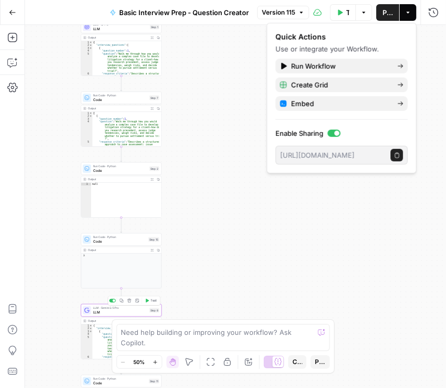
click at [111, 315] on span "LLM" at bounding box center [120, 311] width 54 height 5
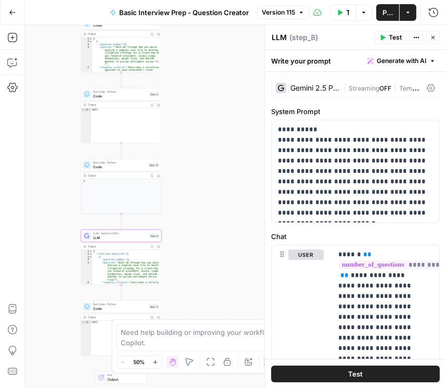
click at [271, 13] on span "Version 115" at bounding box center [278, 12] width 33 height 9
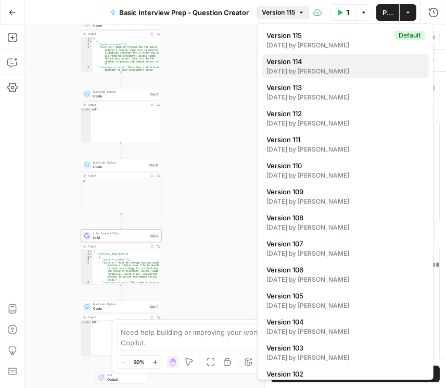
click at [296, 67] on div "3 days ago by Daniel Scarr" at bounding box center [346, 71] width 158 height 9
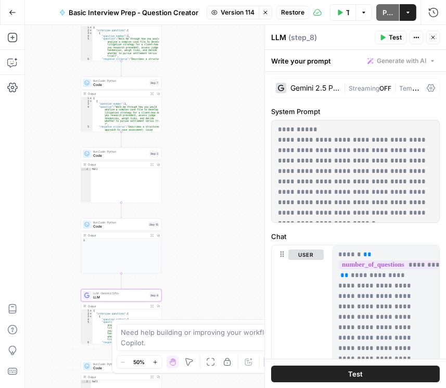
click at [265, 12] on icon "button" at bounding box center [266, 12] width 6 height 6
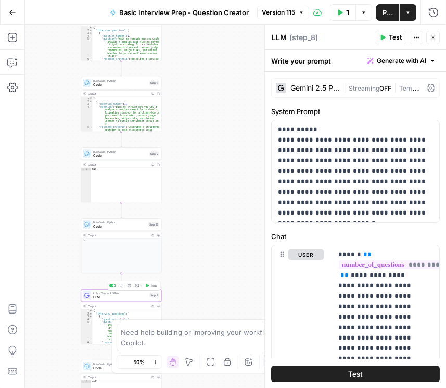
click at [134, 295] on span "LLM" at bounding box center [120, 297] width 54 height 5
click at [427, 88] on icon at bounding box center [431, 88] width 8 height 8
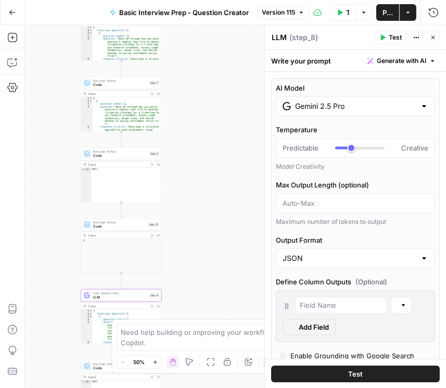
type input "***"
click at [378, 112] on div "Gemini 2.5 Pro" at bounding box center [355, 106] width 159 height 20
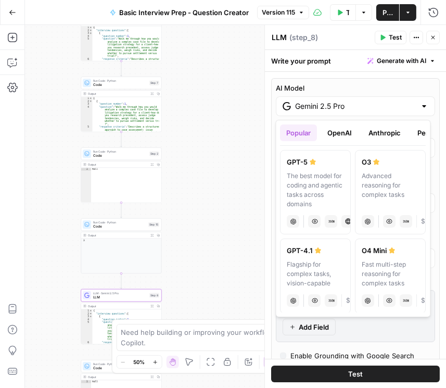
click at [342, 132] on button "OpenAI" at bounding box center [340, 133] width 37 height 17
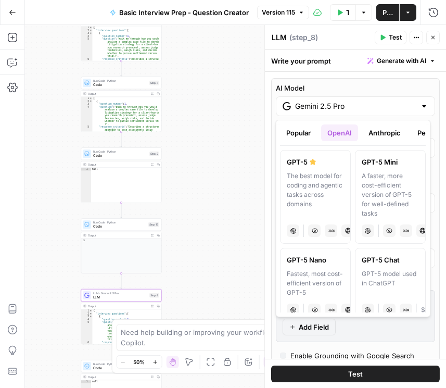
click at [304, 127] on button "Popular" at bounding box center [299, 133] width 37 height 17
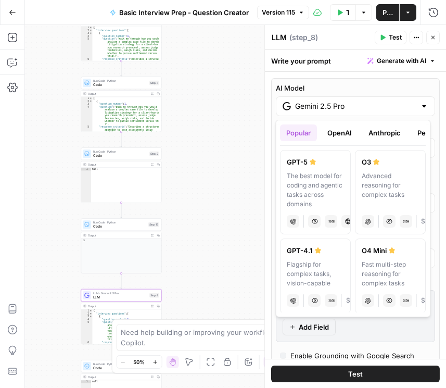
click at [344, 130] on button "OpenAI" at bounding box center [340, 133] width 37 height 17
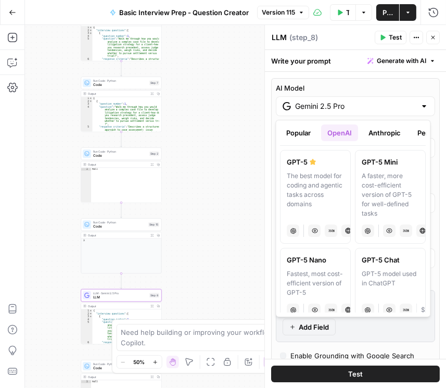
click at [370, 192] on div "A faster, more cost-efficient version of GPT-5 for well-defined tasks" at bounding box center [390, 194] width 57 height 47
type input "GPT-5 Mini"
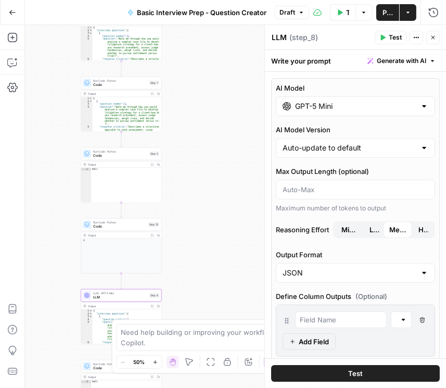
click at [430, 38] on button "Close" at bounding box center [434, 38] width 14 height 14
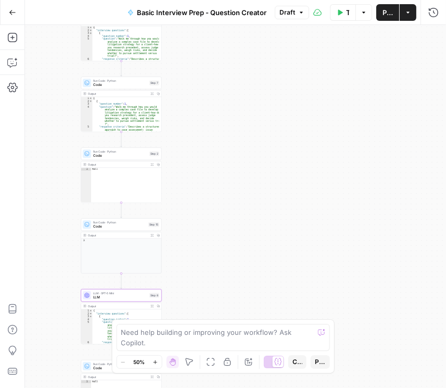
click at [386, 15] on span "Publish" at bounding box center [388, 12] width 10 height 10
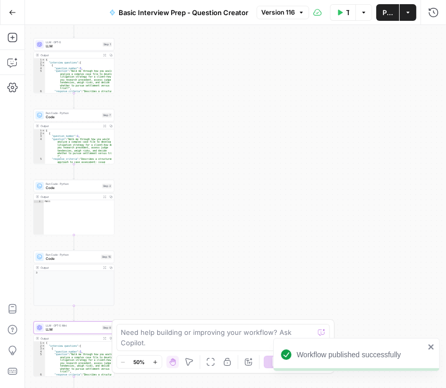
drag, startPoint x: 221, startPoint y: 80, endPoint x: 174, endPoint y: 112, distance: 57.1
click at [174, 112] on div "Workflow Set Inputs Inputs LLM · GPT-5 LLM Step 1 Output Expand Output Copy 1 2…" at bounding box center [235, 206] width 421 height 363
click at [385, 13] on span "Publish" at bounding box center [388, 12] width 10 height 10
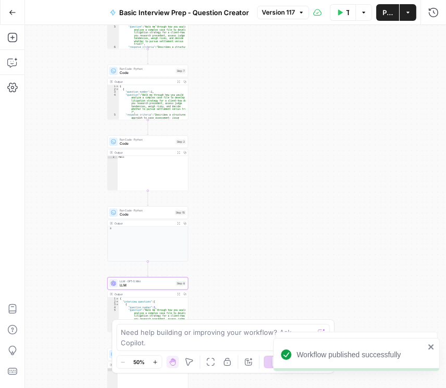
drag, startPoint x: 186, startPoint y: 114, endPoint x: 235, endPoint y: 81, distance: 59.2
click at [240, 58] on div "Workflow Set Inputs Inputs LLM · GPT-5 LLM Step 1 Output Expand Output Copy 1 2…" at bounding box center [235, 206] width 421 height 363
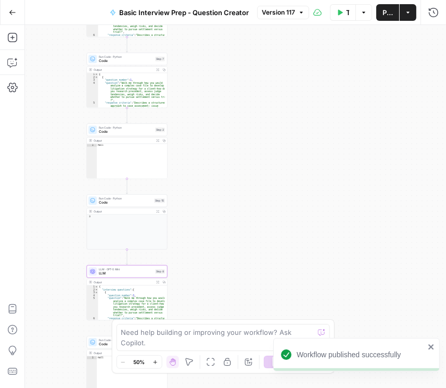
click at [122, 275] on span "LLM" at bounding box center [126, 273] width 54 height 5
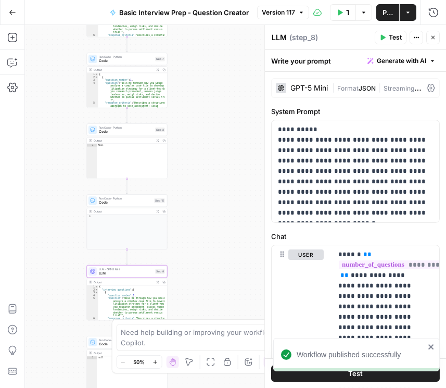
click at [427, 89] on icon at bounding box center [431, 88] width 8 height 8
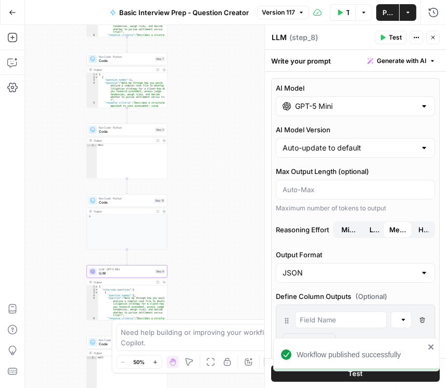
click at [391, 103] on input "GPT-5 Mini" at bounding box center [355, 106] width 121 height 10
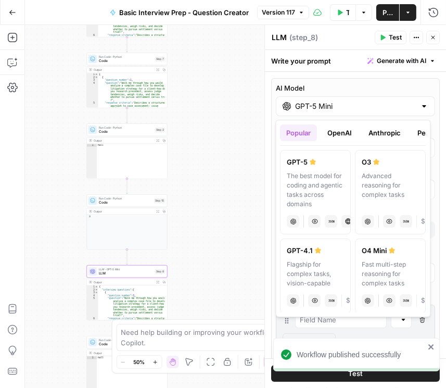
click at [328, 171] on div "The best model for coding and agentic tasks across domains" at bounding box center [316, 190] width 57 height 38
type input "GPT-5"
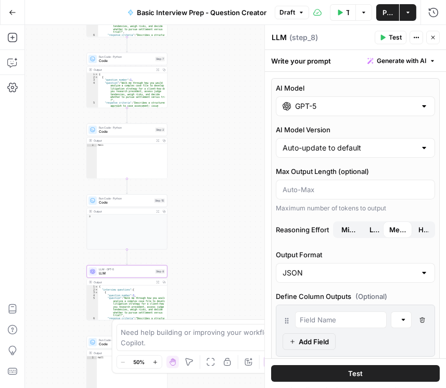
drag, startPoint x: 393, startPoint y: 13, endPoint x: 397, endPoint y: 16, distance: 5.6
click at [393, 14] on span "Publish" at bounding box center [388, 12] width 10 height 10
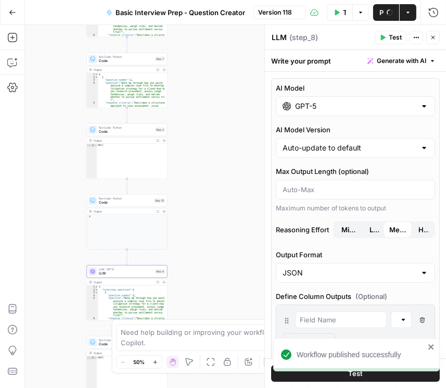
click at [435, 35] on icon "button" at bounding box center [433, 37] width 6 height 6
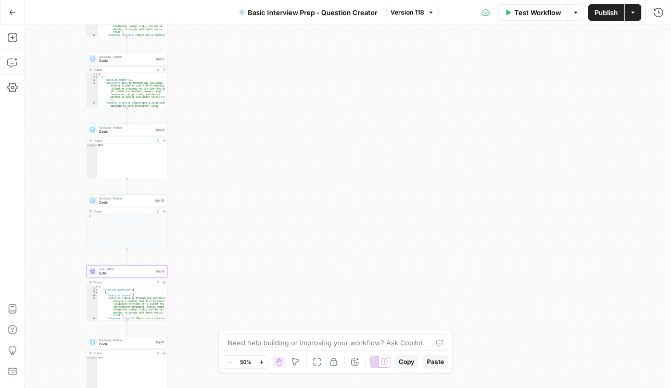
click at [446, 18] on button "Run History" at bounding box center [659, 12] width 17 height 17
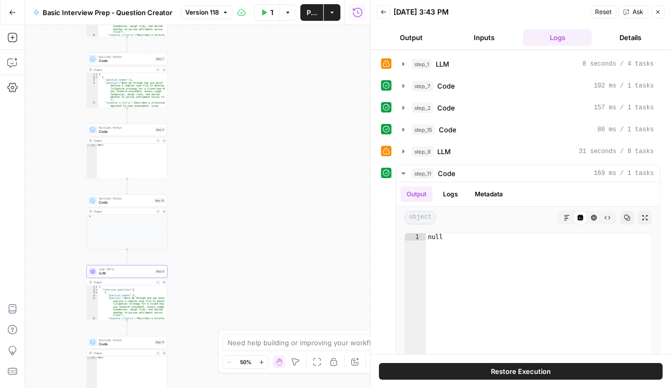
click at [384, 10] on icon "button" at bounding box center [384, 12] width 6 height 6
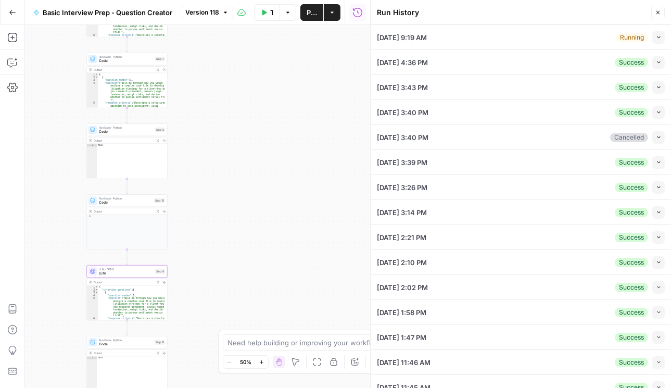
click at [446, 37] on icon "button" at bounding box center [659, 37] width 6 height 6
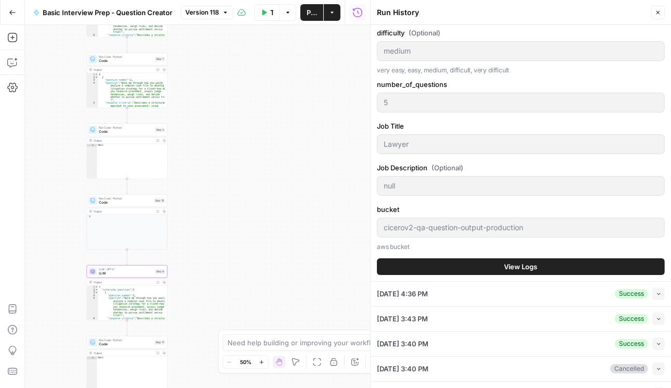
scroll to position [208, 0]
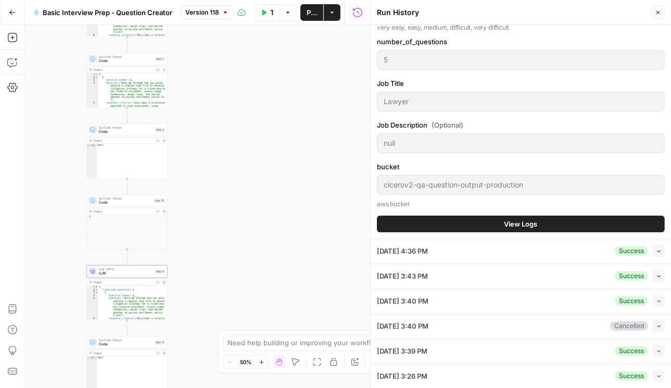
click at [446, 219] on span "View Logs" at bounding box center [521, 224] width 33 height 10
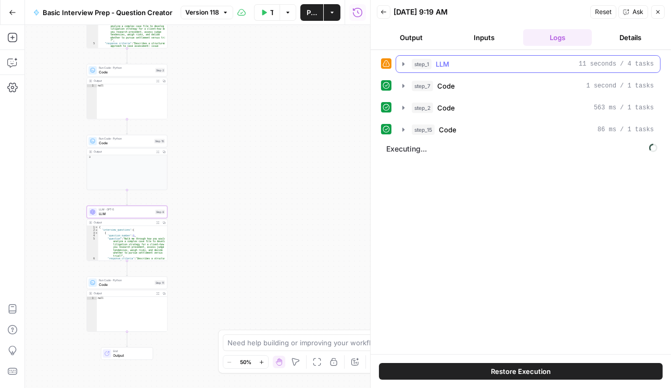
click at [401, 64] on icon "button" at bounding box center [404, 64] width 8 height 8
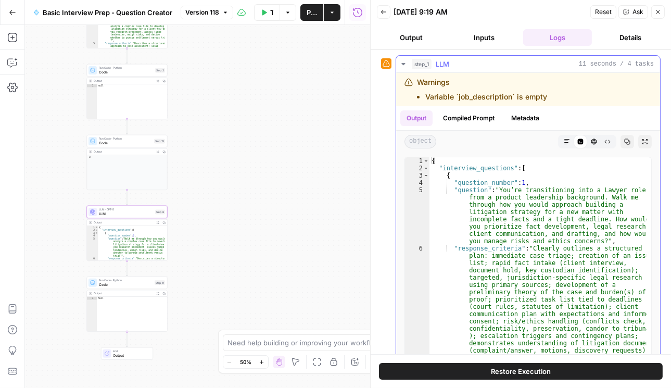
click at [401, 65] on icon "button" at bounding box center [404, 64] width 8 height 8
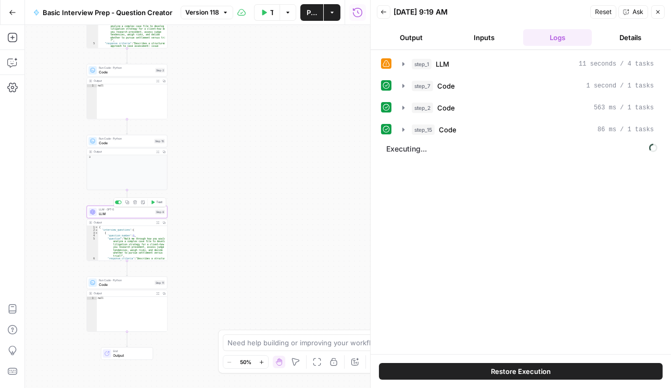
click at [120, 214] on span "LLM" at bounding box center [126, 213] width 54 height 5
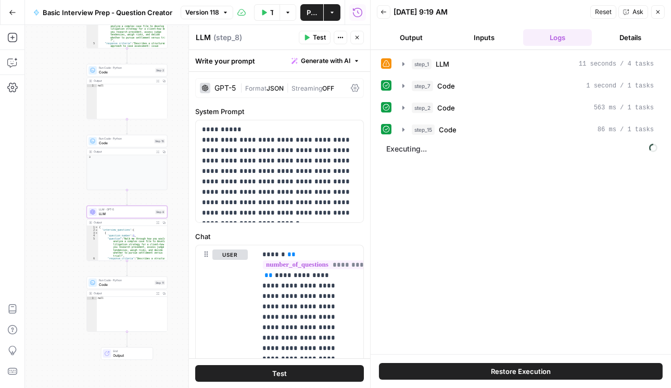
click at [352, 85] on icon at bounding box center [355, 88] width 8 height 8
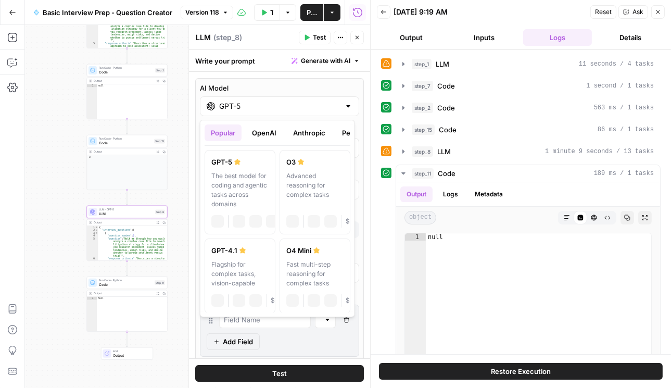
click at [242, 111] on div "GPT-5" at bounding box center [279, 106] width 159 height 20
click at [268, 136] on button "OpenAI" at bounding box center [264, 133] width 37 height 17
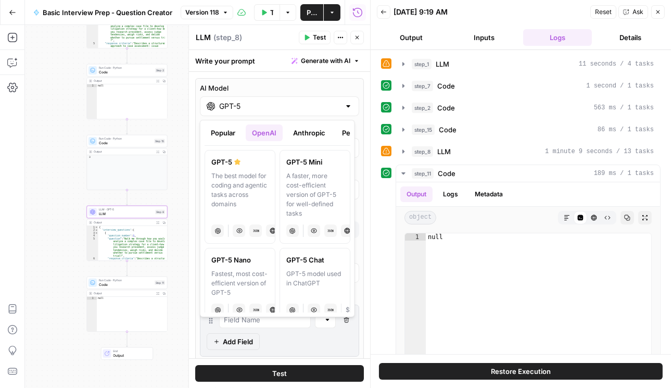
click at [257, 131] on button "OpenAI" at bounding box center [264, 133] width 37 height 17
click at [315, 193] on div "A faster, more cost-efficient version of GPT-5 for well-defined tasks" at bounding box center [315, 194] width 57 height 47
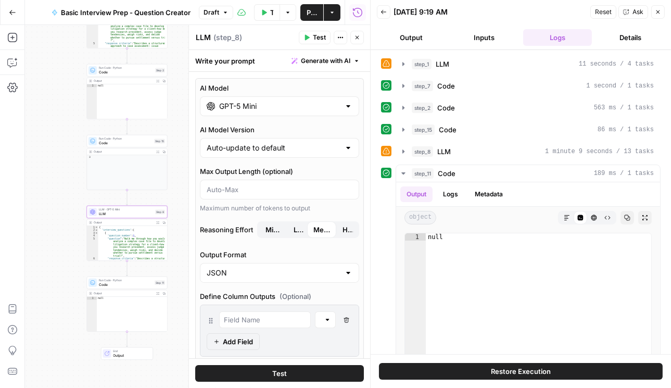
click at [319, 14] on button "Publish" at bounding box center [312, 12] width 23 height 17
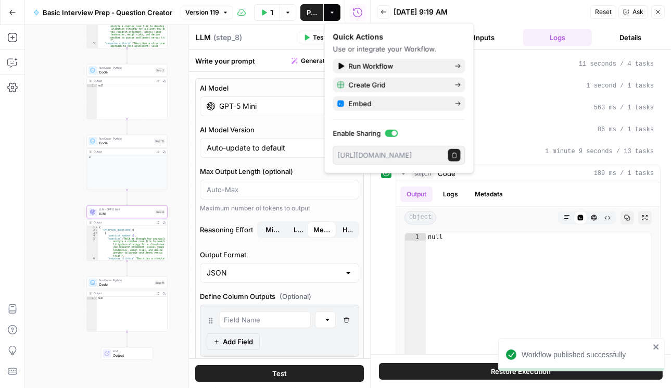
click at [359, 38] on div "Quick Actions" at bounding box center [399, 37] width 132 height 10
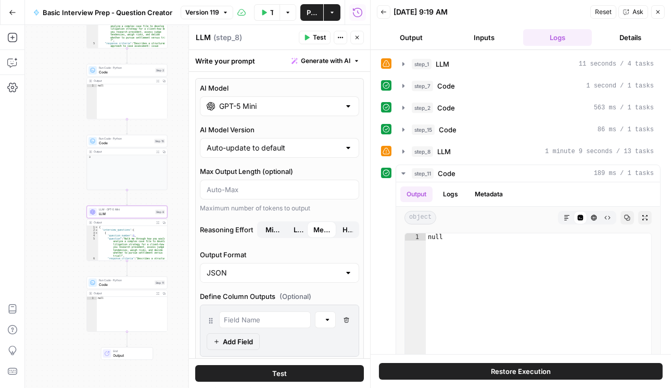
click at [446, 13] on button "Close" at bounding box center [659, 12] width 14 height 14
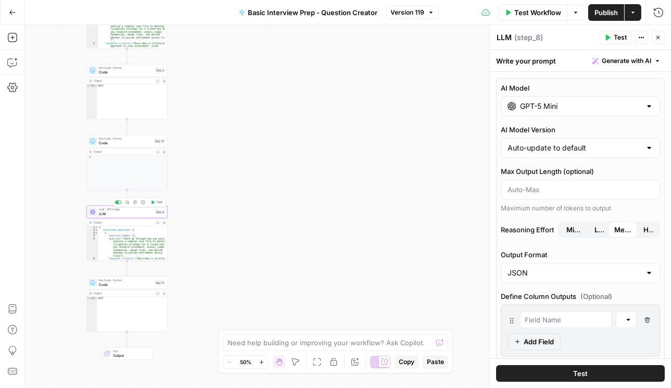
click at [116, 214] on span "LLM" at bounding box center [126, 213] width 54 height 5
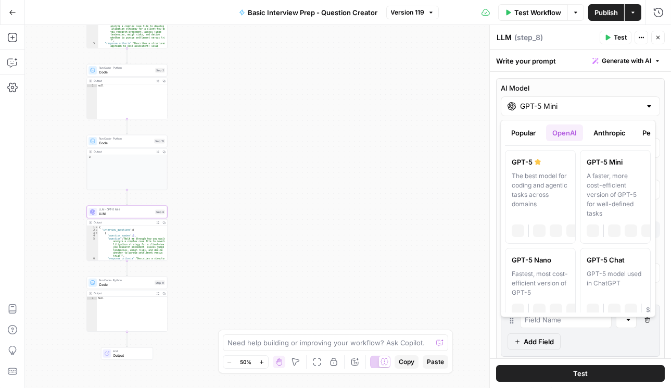
click at [446, 107] on input "GPT-5 Mini" at bounding box center [580, 106] width 121 height 10
click at [446, 170] on label "GPT-5 The best model for coding and agentic tasks across domains chat Vision Ca…" at bounding box center [541, 197] width 71 height 94
type input "GPT-5"
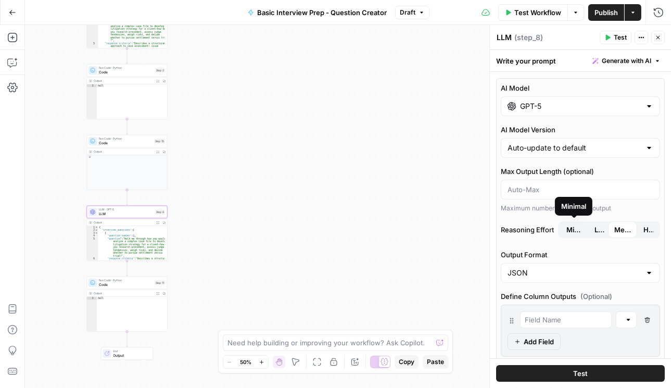
click at [446, 232] on button "Low" at bounding box center [600, 229] width 23 height 17
click at [446, 39] on button "Close" at bounding box center [659, 38] width 14 height 14
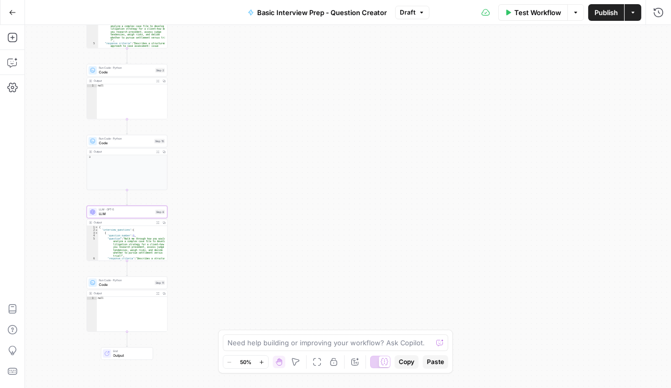
click at [109, 215] on span "LLM" at bounding box center [126, 213] width 54 height 5
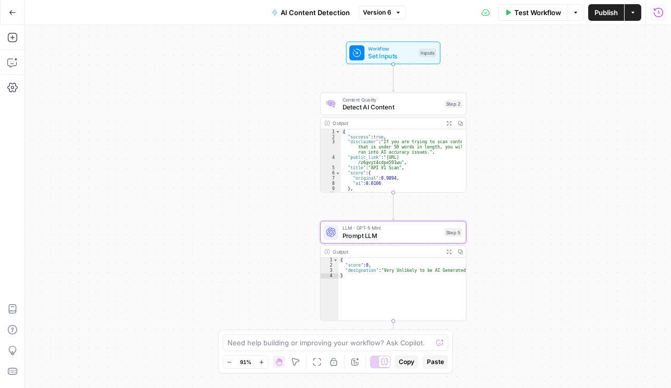
click at [654, 15] on icon "button" at bounding box center [659, 12] width 10 height 10
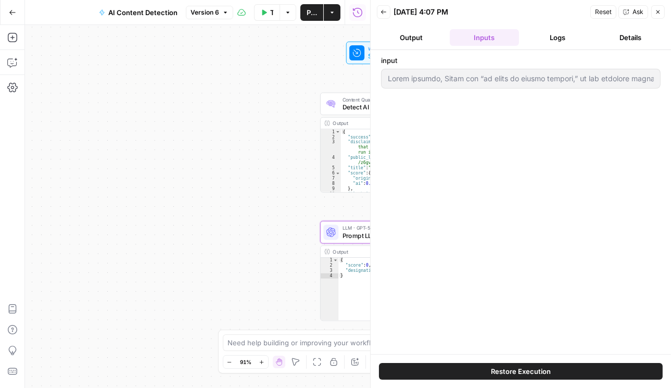
type input "Stare decisis, Latin for “to stand by things decided,” is the judicial doctrine…"
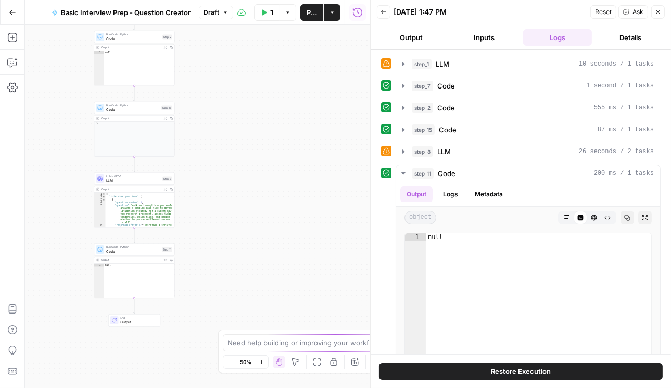
drag, startPoint x: 294, startPoint y: 273, endPoint x: 236, endPoint y: 164, distance: 123.7
click at [236, 164] on div "Workflow Set Inputs Inputs LLM · GPT-5 LLM Step 1 Output Expand Output Copy 1 2…" at bounding box center [197, 206] width 345 height 363
drag, startPoint x: 128, startPoint y: 179, endPoint x: 134, endPoint y: 180, distance: 6.4
click at [128, 179] on span "LLM" at bounding box center [136, 181] width 54 height 5
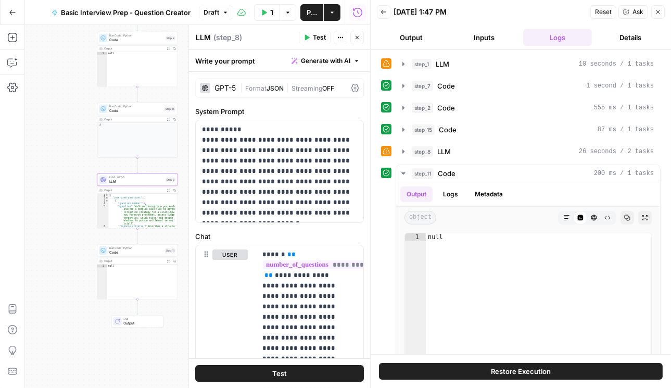
click at [352, 88] on icon at bounding box center [355, 88] width 8 height 8
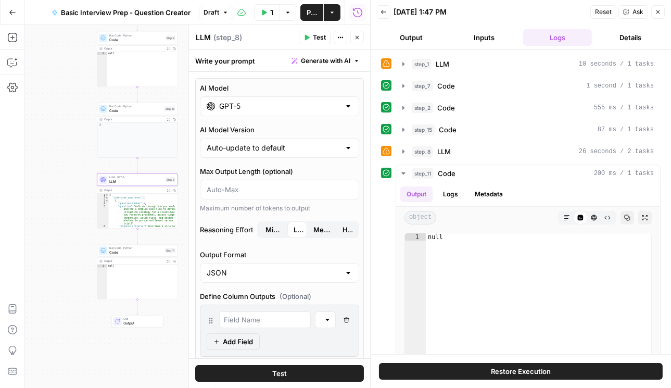
click at [244, 103] on input "GPT-5" at bounding box center [279, 106] width 121 height 10
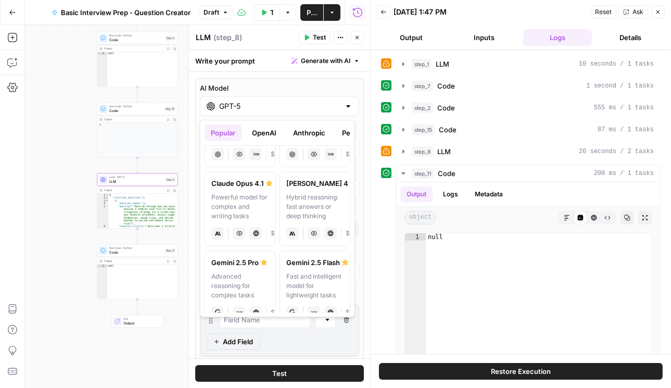
scroll to position [30, 0]
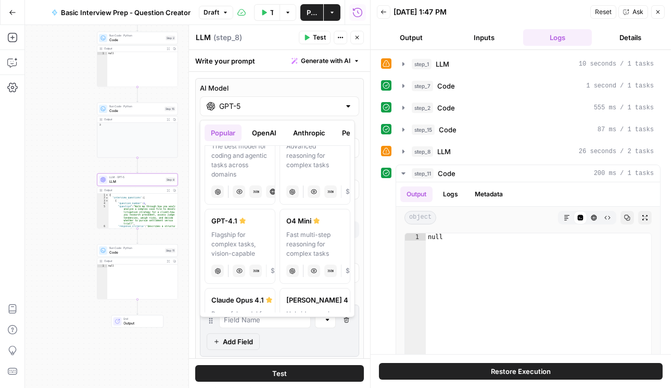
click at [262, 133] on button "OpenAI" at bounding box center [264, 133] width 37 height 17
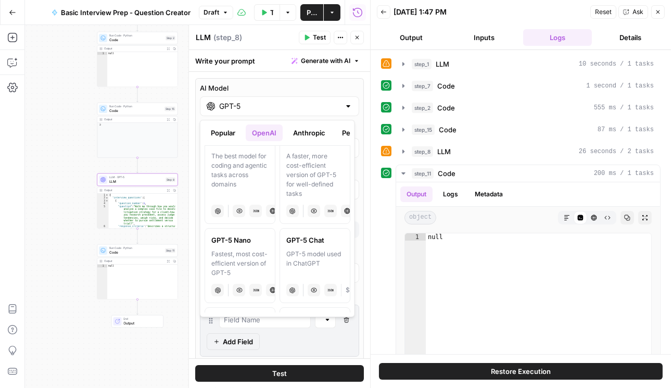
scroll to position [0, 0]
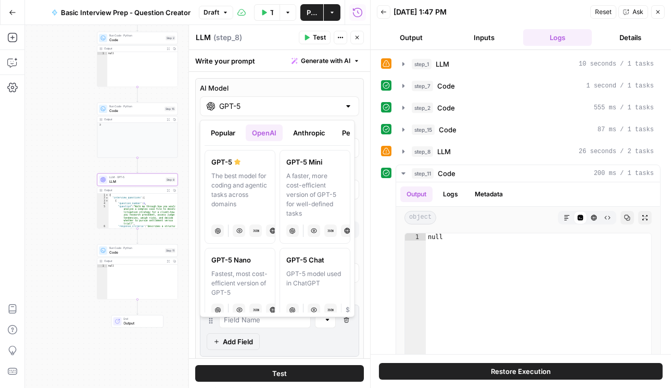
click at [310, 178] on div "A faster, more cost-efficient version of GPT-5 for well-defined tasks" at bounding box center [315, 194] width 57 height 47
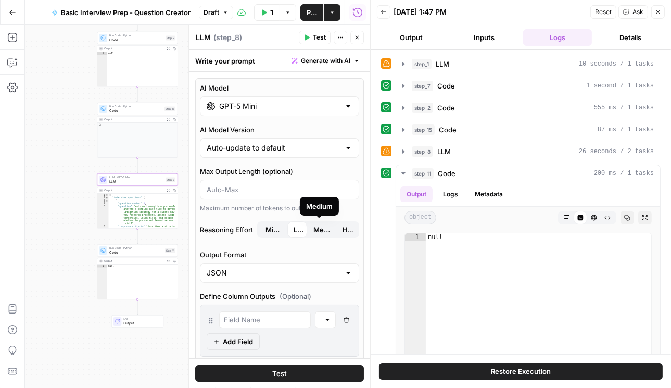
click at [314, 229] on span "Medium" at bounding box center [322, 230] width 17 height 10
click at [312, 14] on span "Publish" at bounding box center [312, 12] width 10 height 10
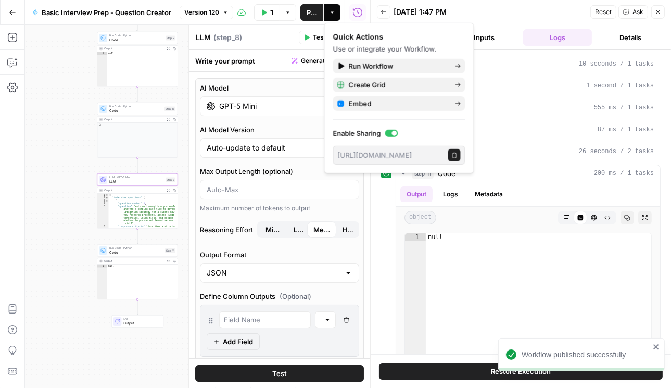
click at [264, 40] on div "LLM LLM ( step_8 )" at bounding box center [245, 37] width 101 height 11
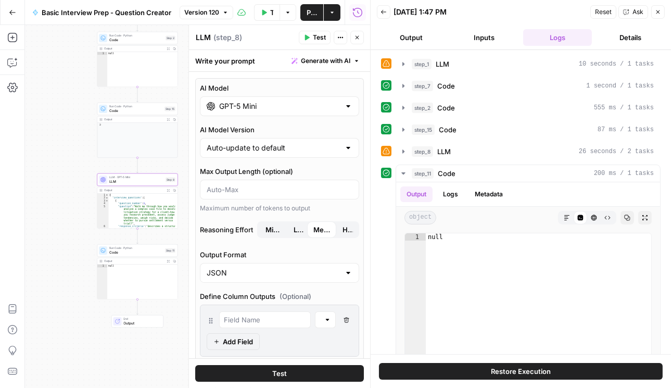
click at [659, 15] on button "Close" at bounding box center [659, 12] width 14 height 14
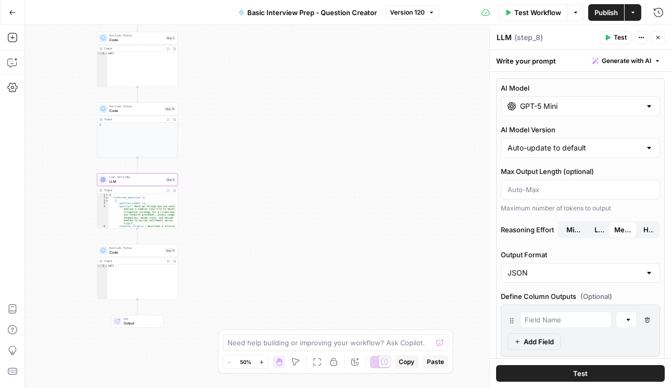
click at [623, 108] on input "GPT-5 Mini" at bounding box center [580, 106] width 121 height 10
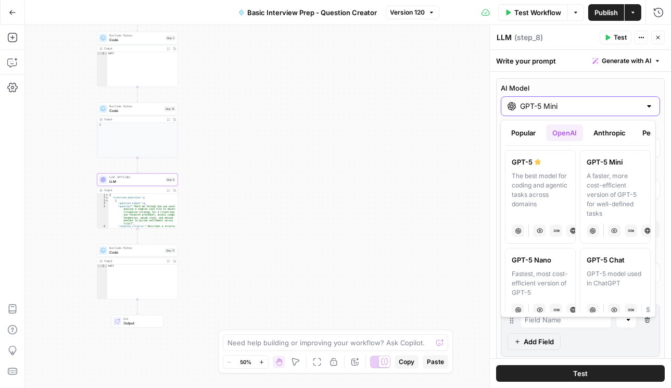
click at [556, 108] on input "GPT-5 Mini" at bounding box center [580, 106] width 121 height 10
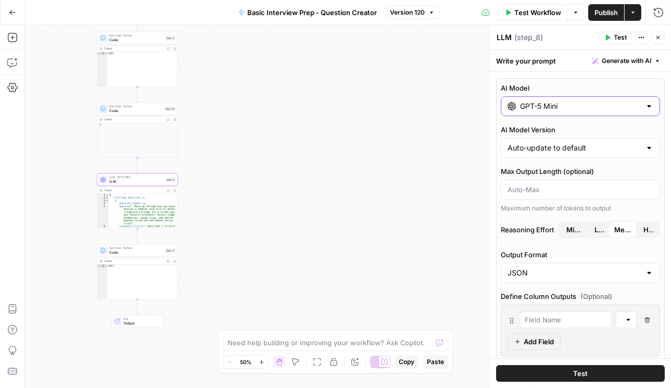
click at [528, 106] on input "GPT-5 Mini" at bounding box center [580, 106] width 121 height 10
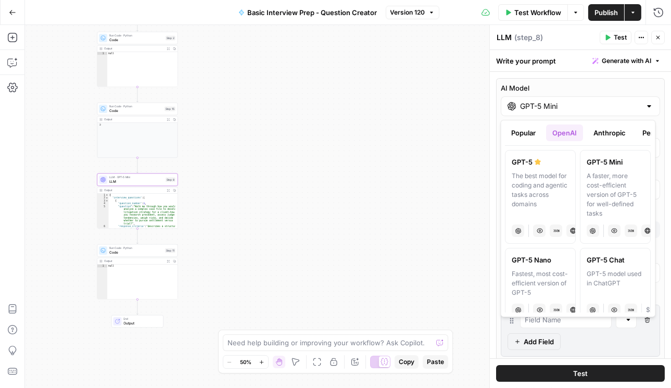
click at [531, 179] on div "The best model for coding and agentic tasks across domains" at bounding box center [541, 194] width 57 height 47
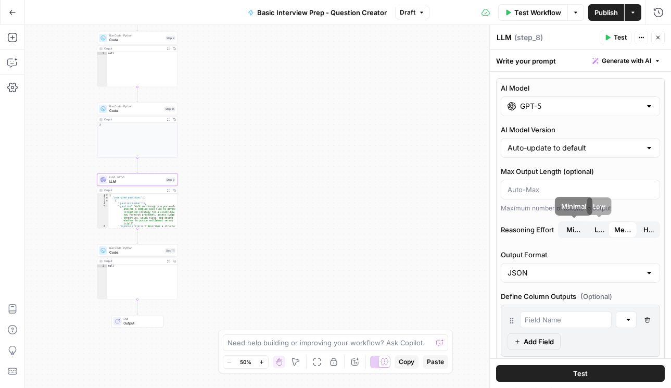
click at [590, 229] on button "Low" at bounding box center [600, 229] width 23 height 17
click at [580, 374] on span "Test" at bounding box center [581, 373] width 15 height 10
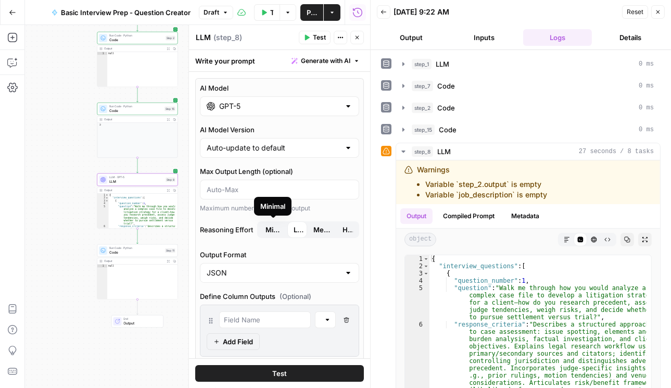
click at [273, 228] on span "Minimal" at bounding box center [274, 230] width 16 height 10
click at [280, 380] on button "Test" at bounding box center [279, 373] width 169 height 17
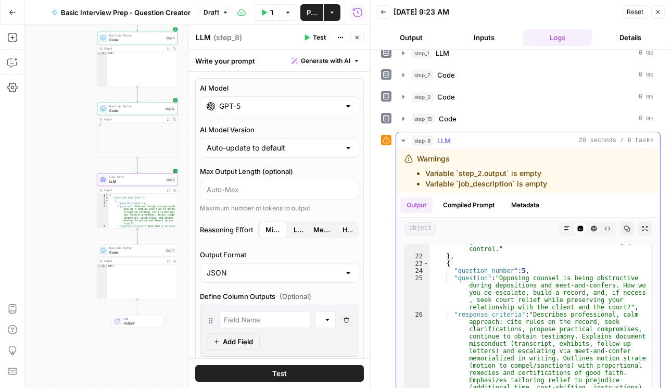
scroll to position [80, 0]
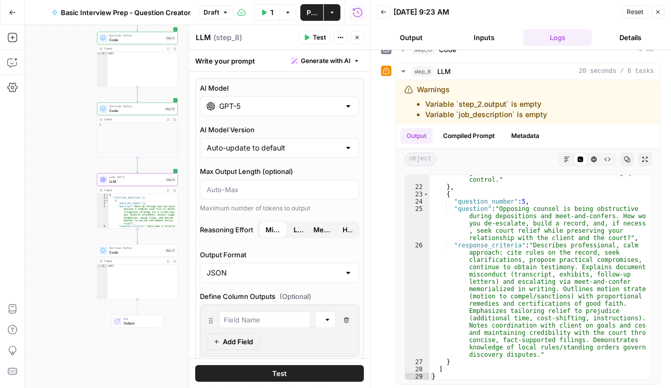
click at [308, 10] on span "Publish" at bounding box center [312, 12] width 10 height 10
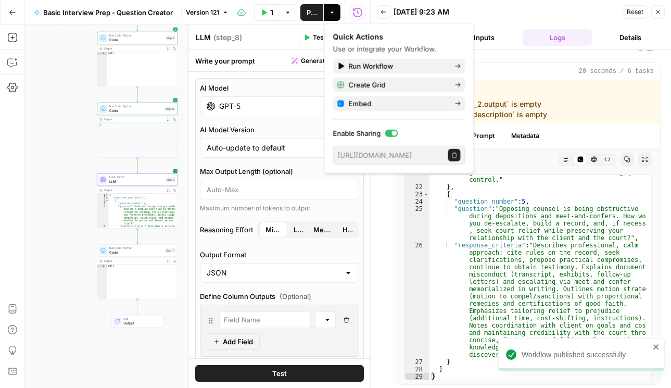
click at [357, 42] on div "Quick Actions Use or integrate your Workflow." at bounding box center [399, 43] width 132 height 23
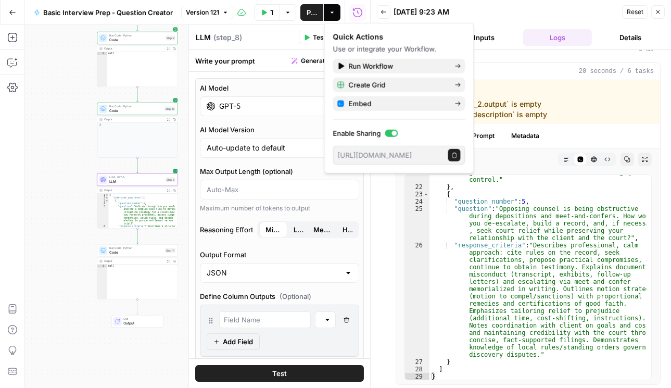
click at [277, 101] on input "GPT-5" at bounding box center [279, 106] width 121 height 10
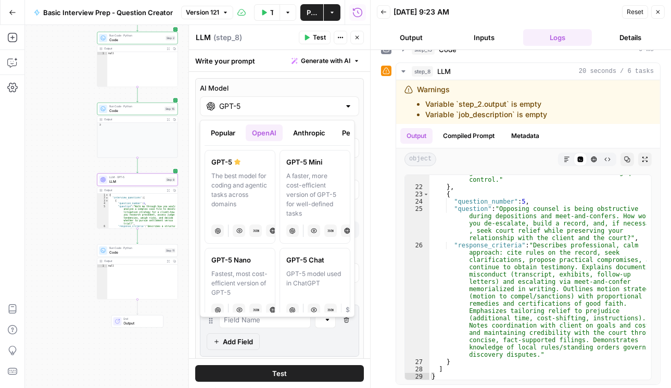
click at [317, 190] on div "A faster, more cost-efficient version of GPT-5 for well-defined tasks" at bounding box center [315, 194] width 57 height 47
type input "GPT-5 Mini"
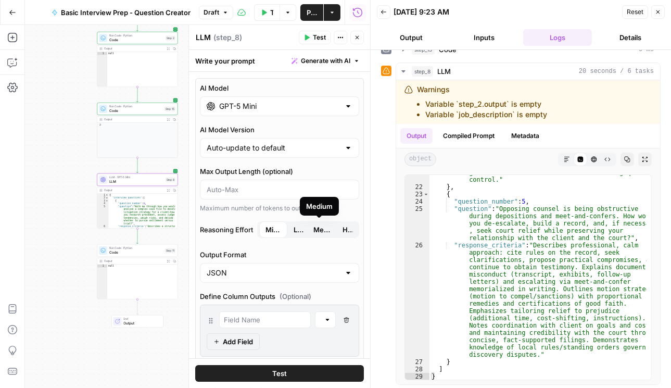
click at [314, 227] on span "Medium" at bounding box center [322, 230] width 17 height 10
click at [317, 15] on button "Publish" at bounding box center [312, 12] width 23 height 17
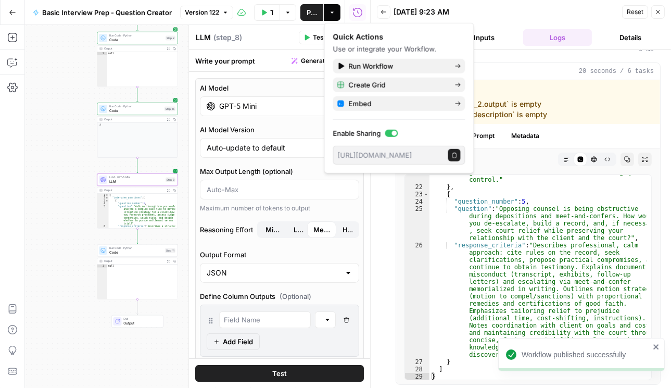
click at [276, 373] on span "Test" at bounding box center [279, 373] width 15 height 10
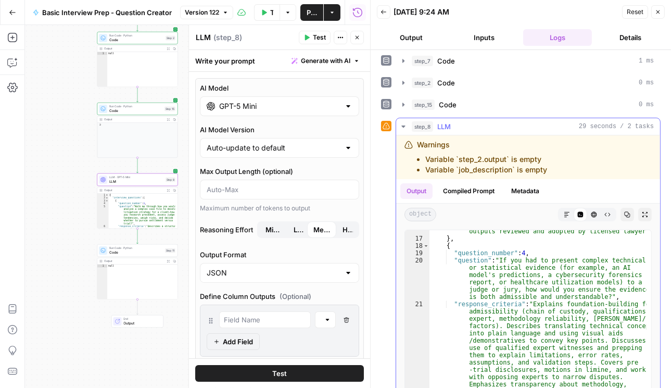
scroll to position [80, 0]
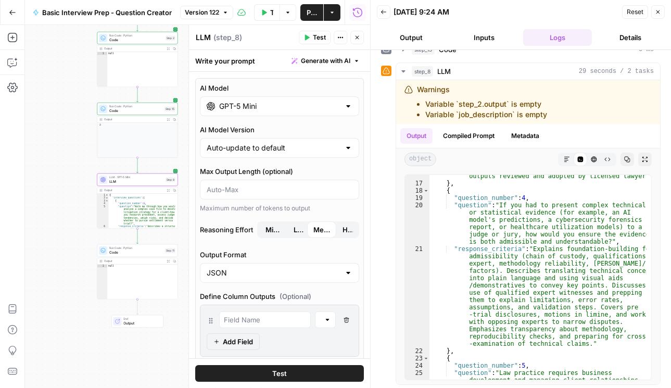
click at [320, 15] on button "Publish" at bounding box center [312, 12] width 23 height 17
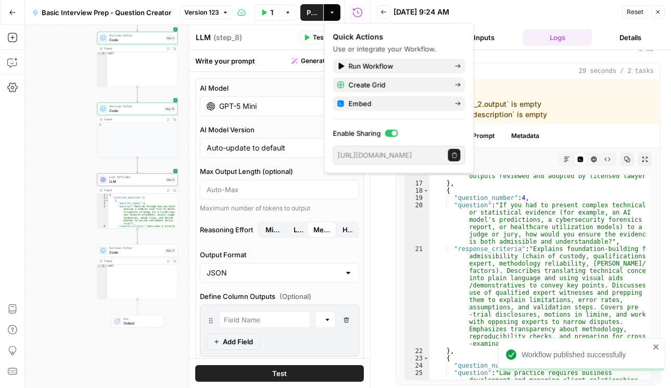
click at [67, 115] on div "Workflow Set Inputs Inputs LLM · GPT-5 LLM Step 1 Output Expand Output Copy 1 2…" at bounding box center [197, 206] width 345 height 363
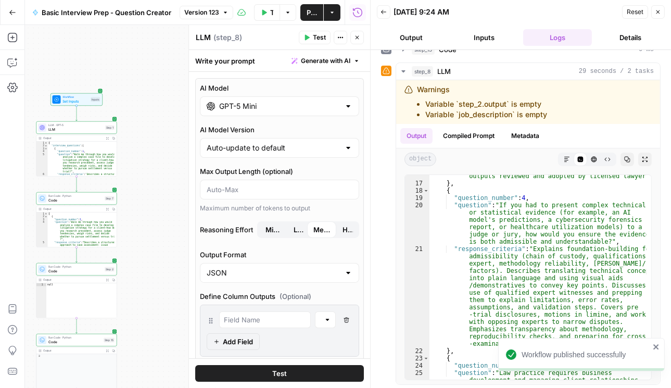
drag, startPoint x: 52, startPoint y: 59, endPoint x: 20, endPoint y: 260, distance: 204.1
click at [0, 290] on html "Workflow published successfully Rhetoric New Home Browse Your Data Usage Settin…" at bounding box center [335, 194] width 671 height 388
click at [62, 127] on span "LLM" at bounding box center [76, 129] width 55 height 5
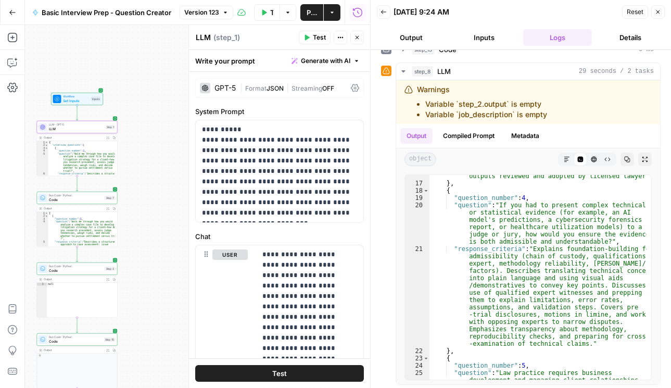
click at [351, 85] on icon at bounding box center [355, 88] width 8 height 8
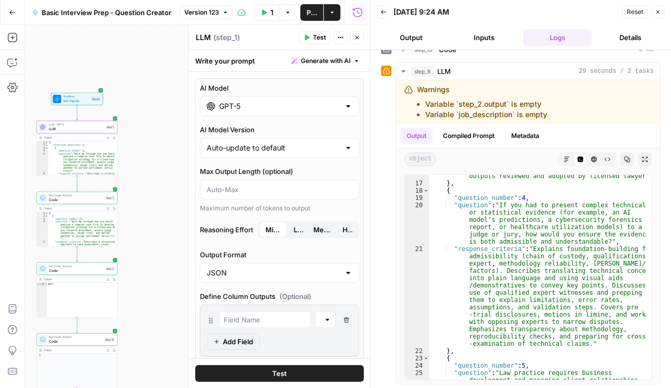
click at [355, 37] on icon "button" at bounding box center [357, 37] width 6 height 6
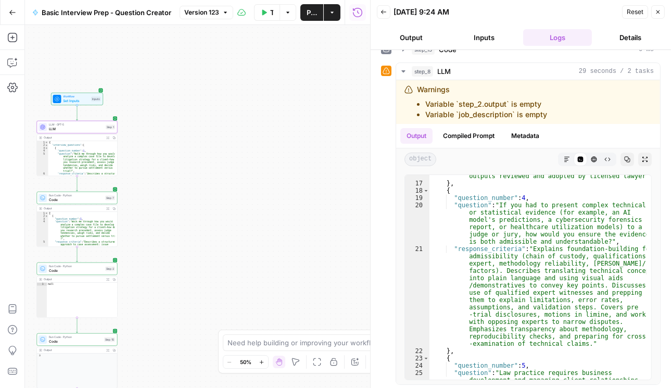
click at [304, 13] on button "Publish" at bounding box center [312, 12] width 23 height 17
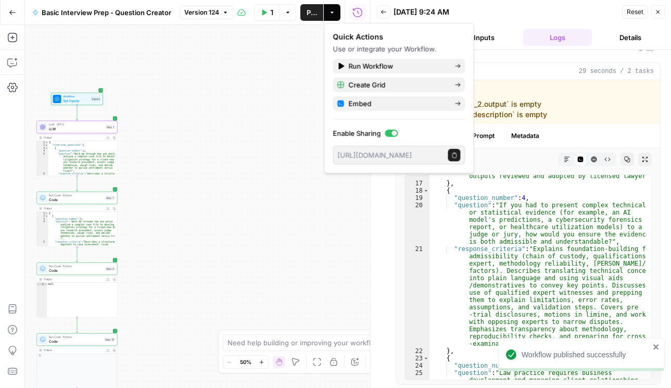
click at [17, 14] on button "Go Back" at bounding box center [12, 12] width 19 height 19
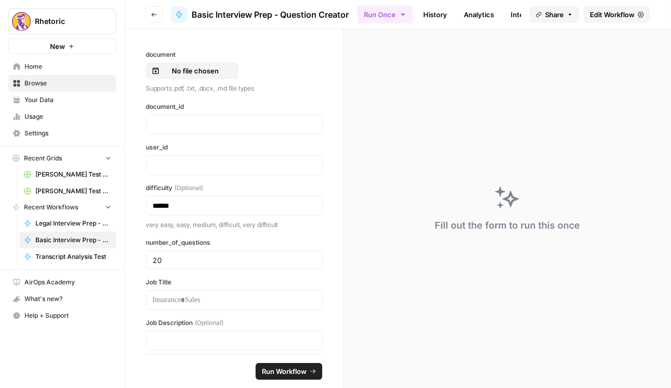
click at [41, 71] on span "Home" at bounding box center [67, 66] width 87 height 9
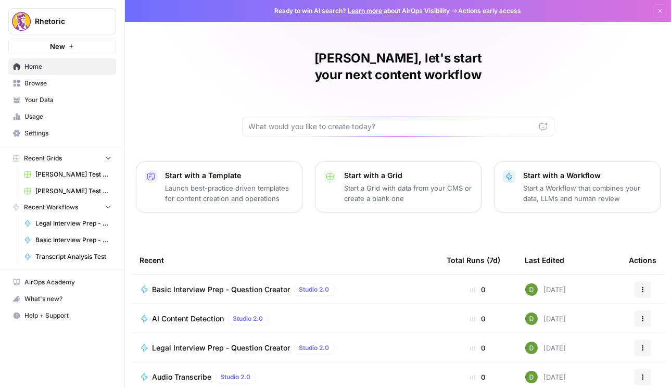
click at [54, 91] on link "Browse" at bounding box center [62, 83] width 108 height 17
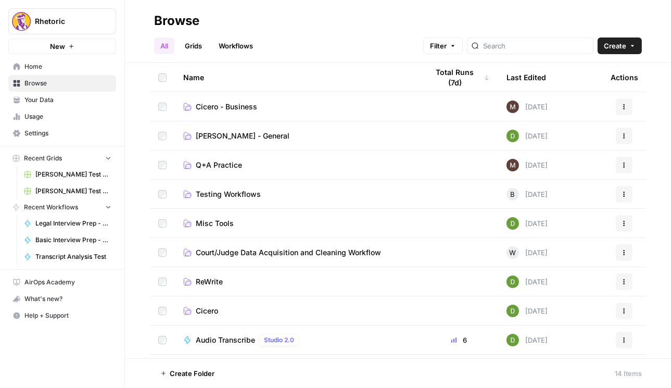
click at [198, 315] on span "Cicero" at bounding box center [207, 311] width 22 height 10
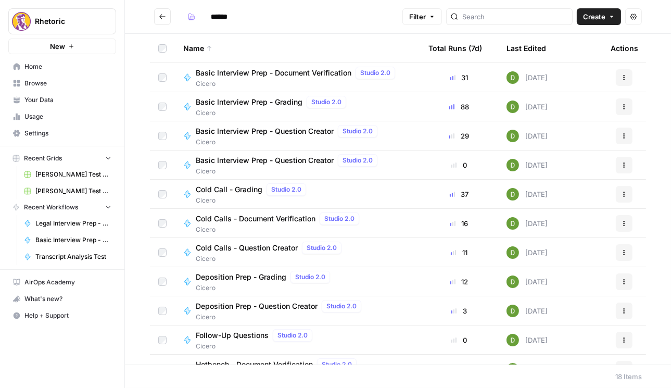
click at [242, 104] on span "Basic Interview Prep - Grading" at bounding box center [249, 102] width 107 height 10
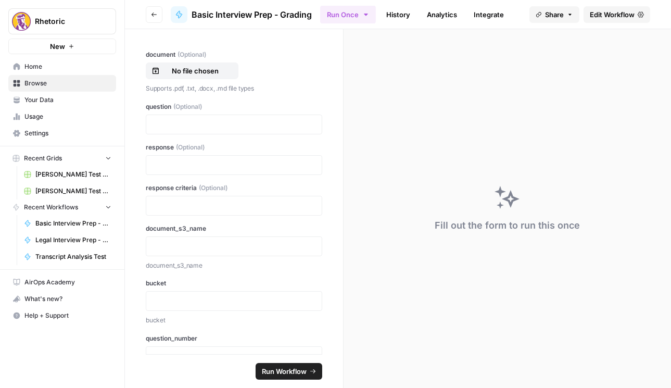
click at [618, 10] on span "Edit Workflow" at bounding box center [612, 14] width 45 height 10
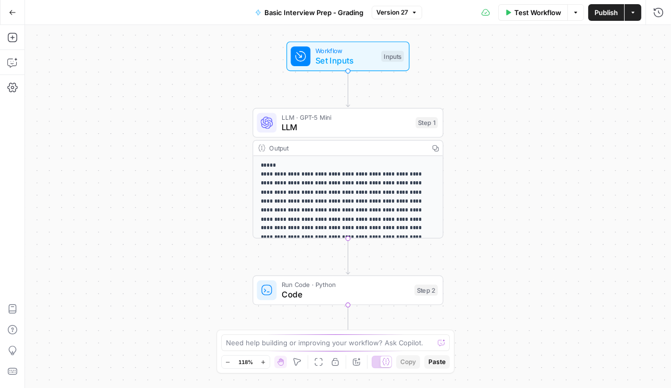
click at [371, 119] on span "LLM · GPT-5 Mini" at bounding box center [346, 118] width 129 height 10
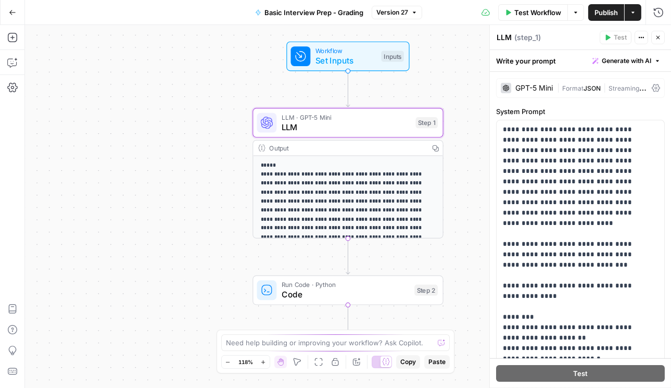
click at [644, 86] on div "GPT-5 Mini | Format JSON | Streaming ON" at bounding box center [580, 88] width 169 height 20
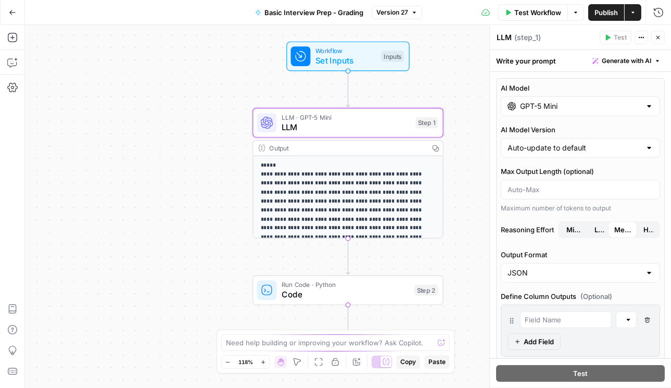
click at [9, 12] on icon "button" at bounding box center [12, 12] width 7 height 7
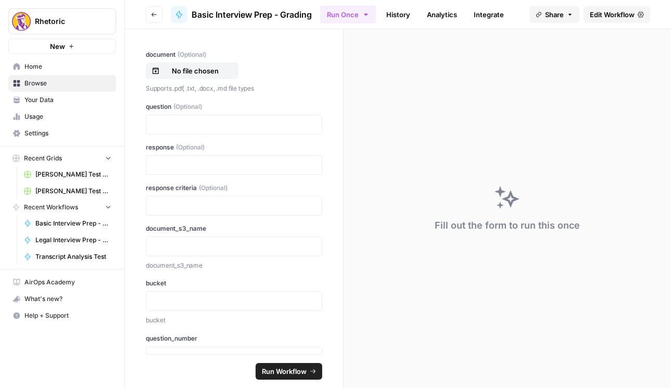
click at [152, 11] on icon "button" at bounding box center [154, 14] width 6 height 6
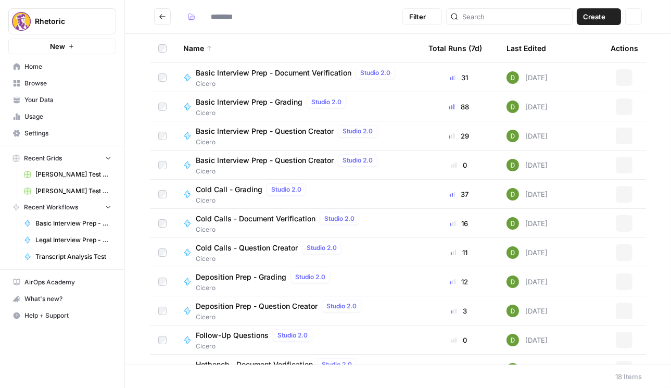
type input "******"
click at [233, 189] on span "Cold Call - Grading" at bounding box center [229, 189] width 67 height 10
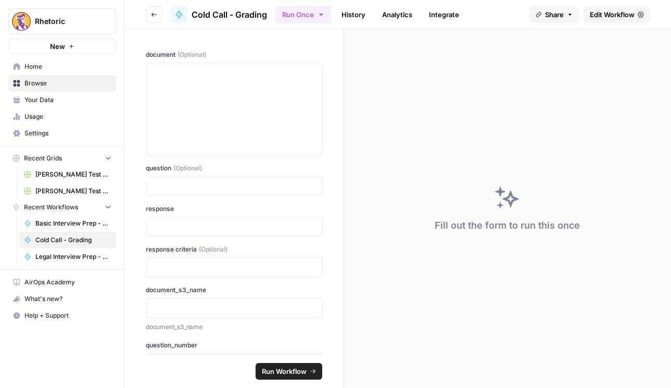
click at [616, 19] on span "Edit Workflow" at bounding box center [612, 14] width 45 height 10
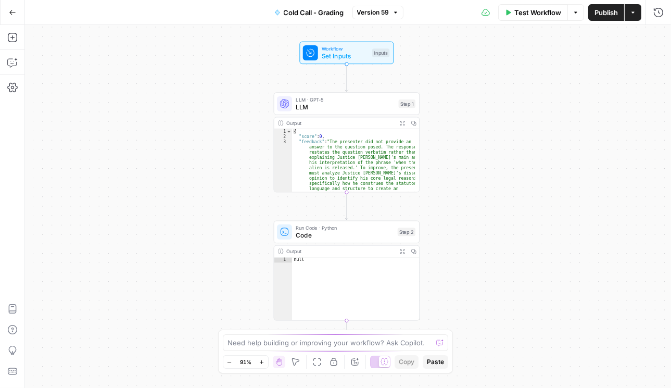
click at [335, 109] on span "LLM" at bounding box center [345, 106] width 99 height 9
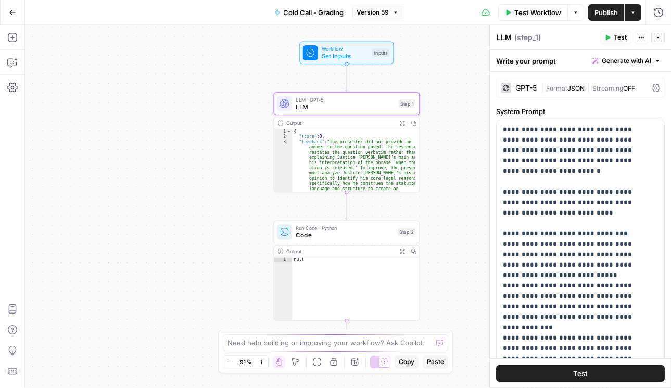
click at [652, 88] on icon at bounding box center [656, 88] width 8 height 8
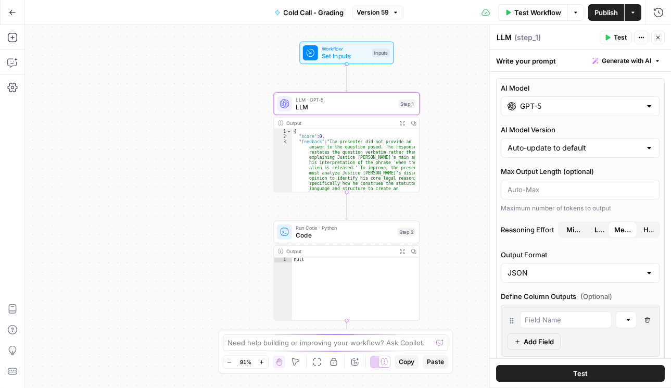
click at [604, 110] on input "GPT-5" at bounding box center [580, 106] width 121 height 10
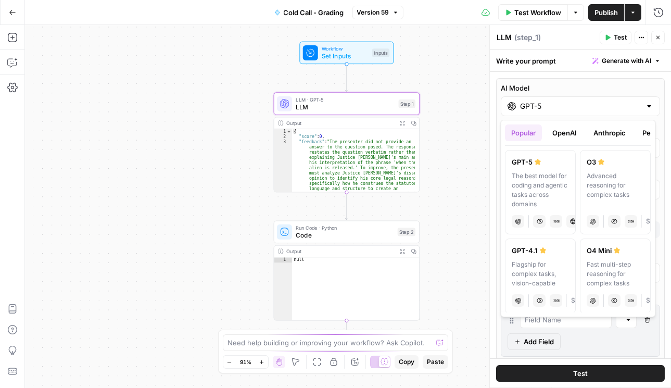
click at [569, 133] on button "OpenAI" at bounding box center [565, 133] width 37 height 17
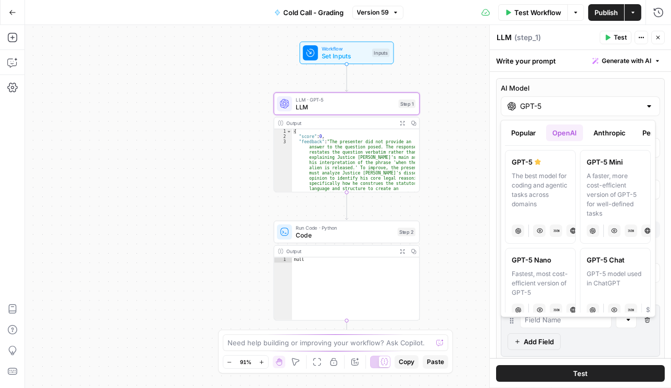
click at [606, 183] on div "A faster, more cost-efficient version of GPT-5 for well-defined tasks" at bounding box center [615, 194] width 57 height 47
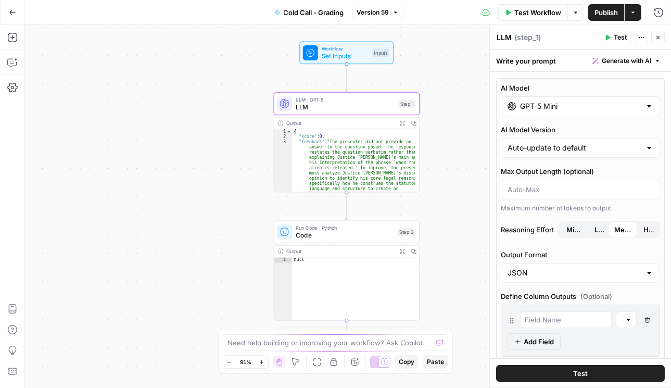
type input "GPT-5 Mini"
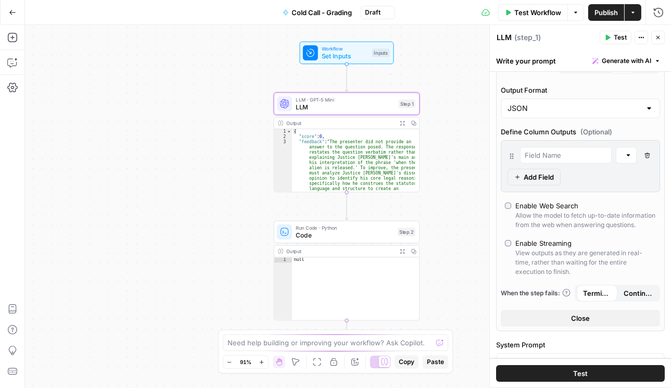
scroll to position [208, 0]
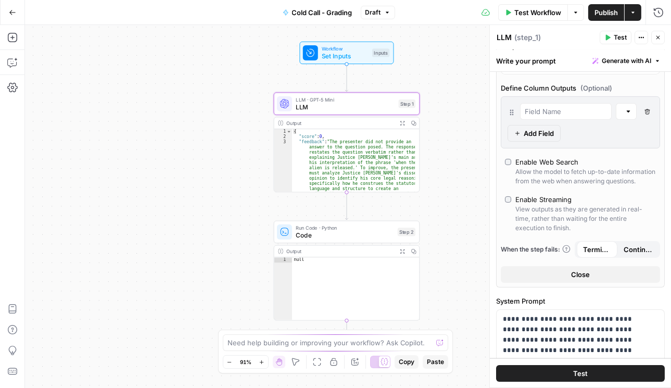
click at [599, 14] on span "Publish" at bounding box center [606, 12] width 23 height 10
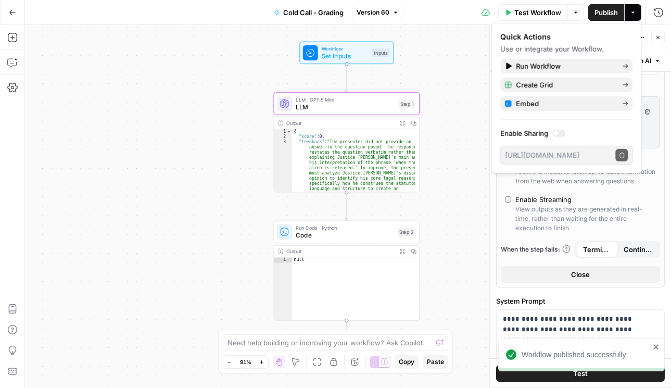
click at [660, 38] on icon "button" at bounding box center [658, 37] width 6 height 6
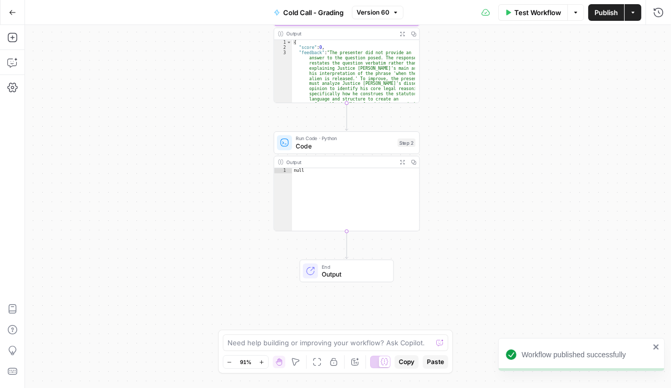
click at [11, 16] on button "Go Back" at bounding box center [12, 12] width 19 height 19
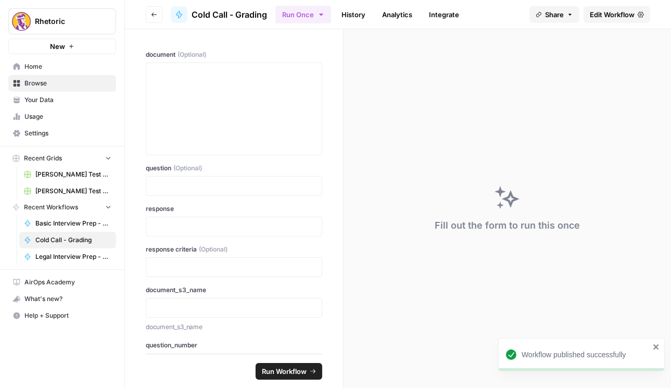
click at [156, 12] on icon "button" at bounding box center [154, 14] width 6 height 6
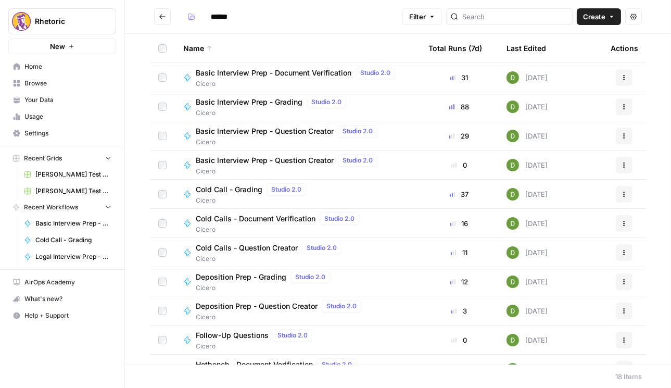
click at [276, 250] on span "Cold Calls - Question Creator" at bounding box center [247, 248] width 102 height 10
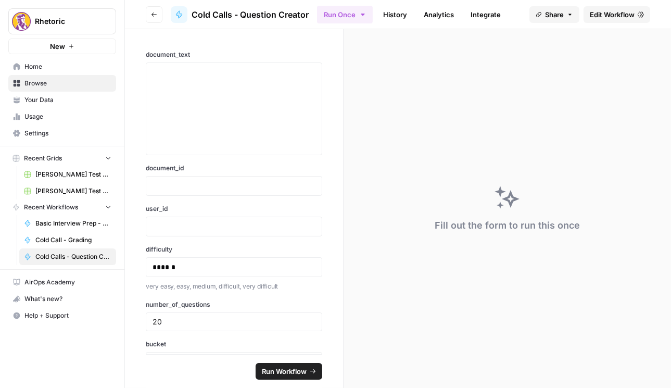
click at [609, 20] on link "Edit Workflow" at bounding box center [617, 14] width 67 height 17
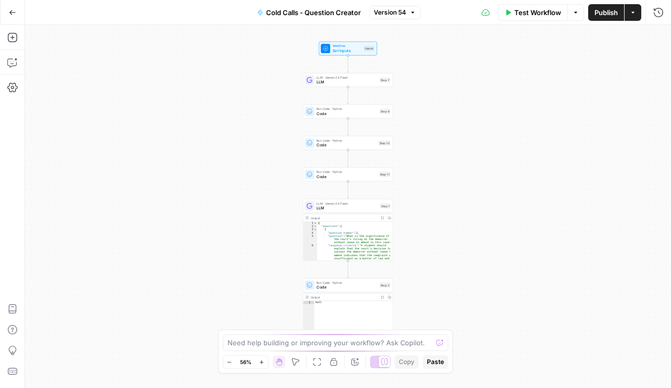
click at [328, 82] on span "LLM" at bounding box center [347, 82] width 60 height 6
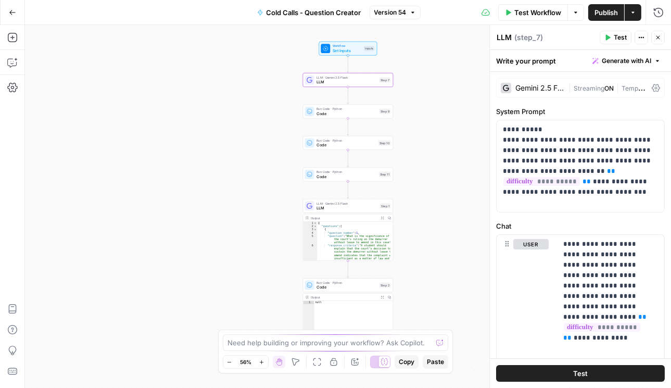
click at [652, 90] on icon at bounding box center [656, 88] width 8 height 8
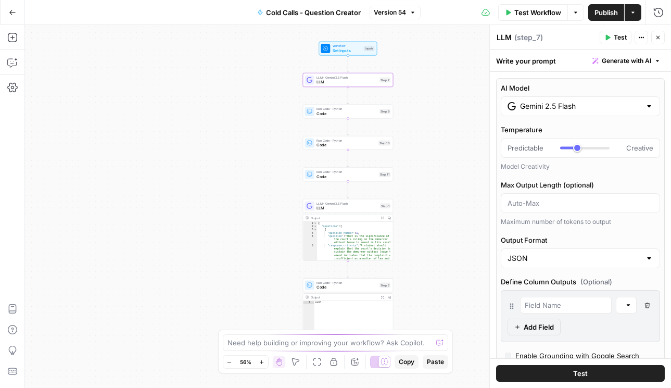
click at [546, 109] on div "Gemini 2.5 Flash" at bounding box center [580, 106] width 159 height 20
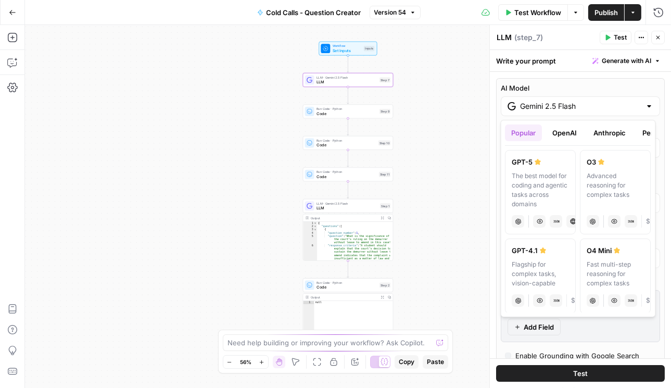
click at [570, 128] on button "OpenAI" at bounding box center [565, 133] width 37 height 17
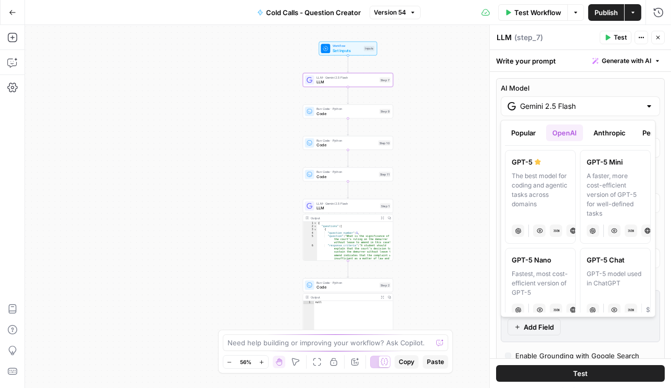
click at [551, 173] on div "The best model for coding and agentic tasks across domains" at bounding box center [541, 194] width 57 height 47
type input "GPT-5"
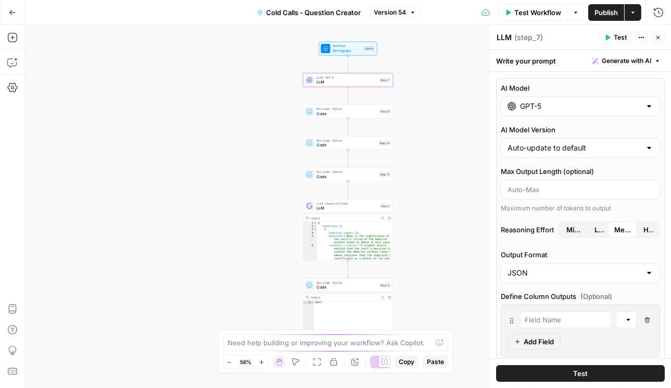
click at [569, 230] on span "Minimal" at bounding box center [575, 230] width 16 height 10
click at [333, 205] on span "LLM" at bounding box center [347, 208] width 61 height 6
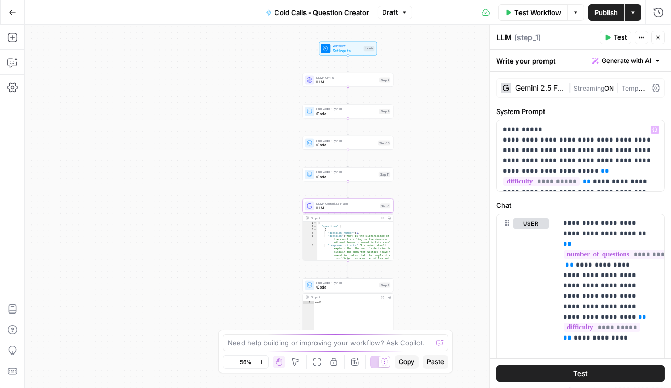
click at [652, 88] on icon at bounding box center [656, 88] width 8 height 8
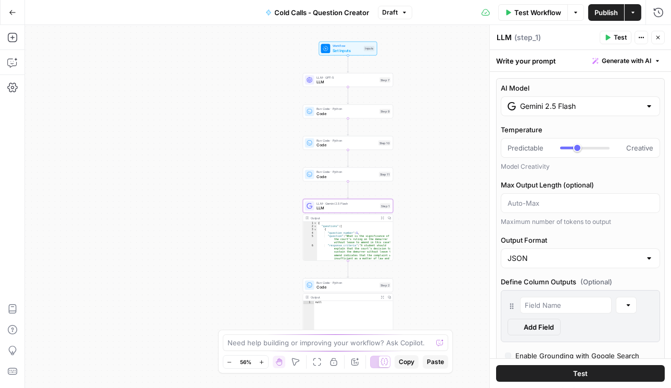
click at [579, 112] on div "Gemini 2.5 Flash" at bounding box center [580, 106] width 159 height 20
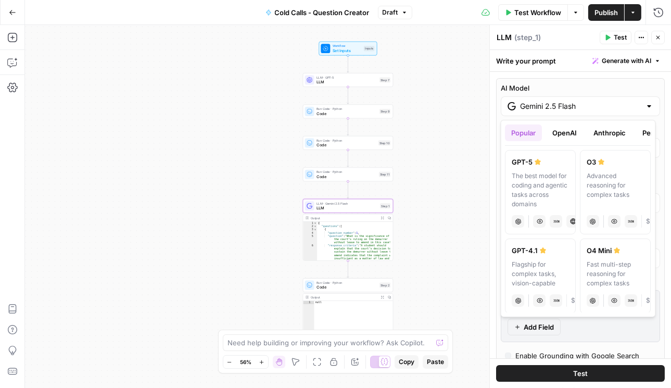
click at [569, 129] on button "OpenAI" at bounding box center [565, 133] width 37 height 17
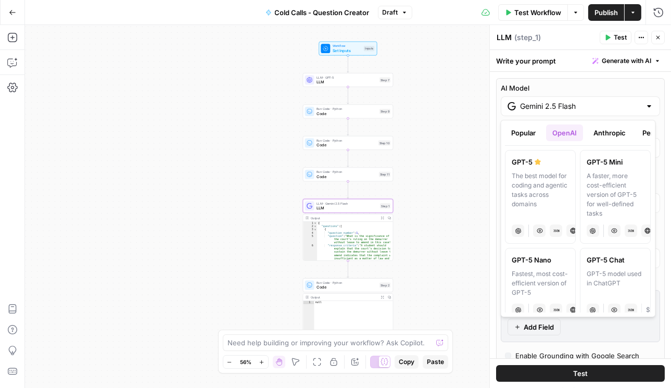
click at [621, 180] on div "A faster, more cost-efficient version of GPT-5 for well-defined tasks" at bounding box center [615, 194] width 57 height 47
type input "GPT-5 Mini"
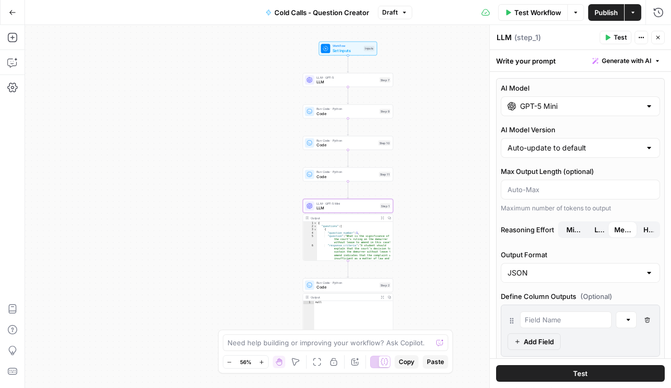
click at [611, 8] on span "Publish" at bounding box center [606, 12] width 23 height 10
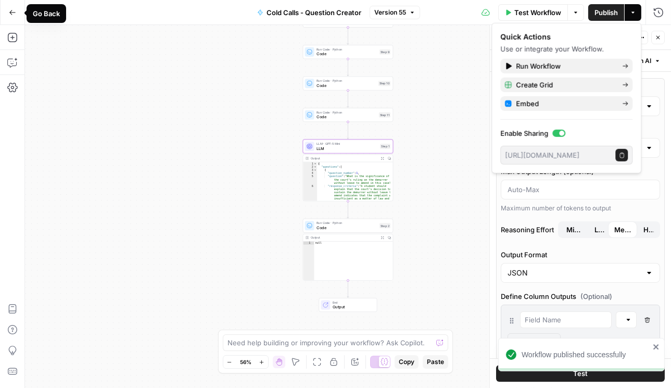
click at [10, 11] on icon "button" at bounding box center [12, 12] width 7 height 7
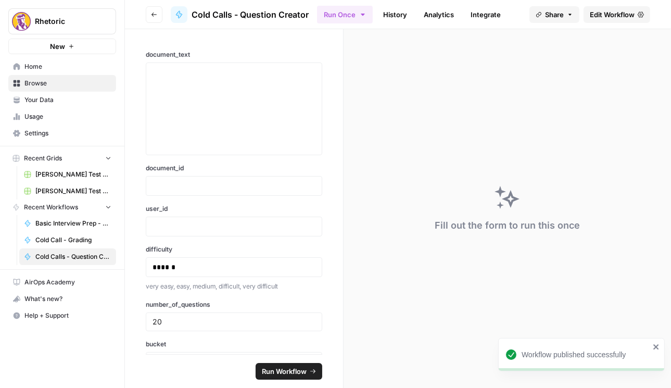
click at [151, 16] on icon "button" at bounding box center [154, 14] width 6 height 6
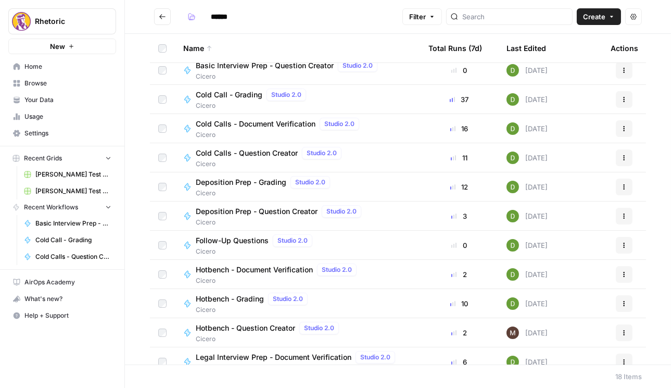
scroll to position [119, 0]
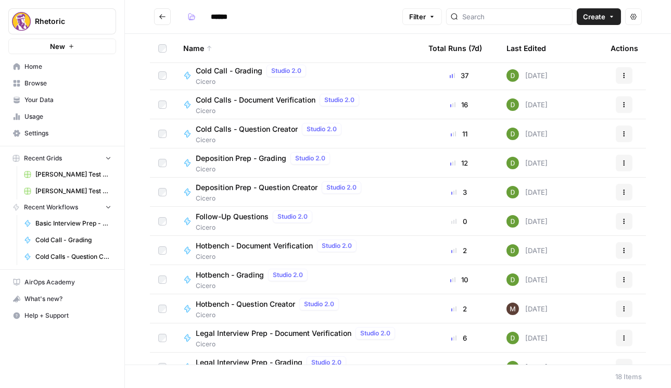
click at [260, 162] on span "Deposition Prep - Grading" at bounding box center [241, 158] width 91 height 10
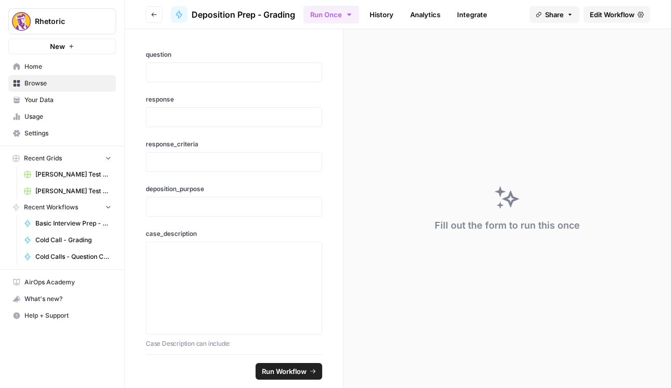
click at [609, 19] on span "Edit Workflow" at bounding box center [612, 14] width 45 height 10
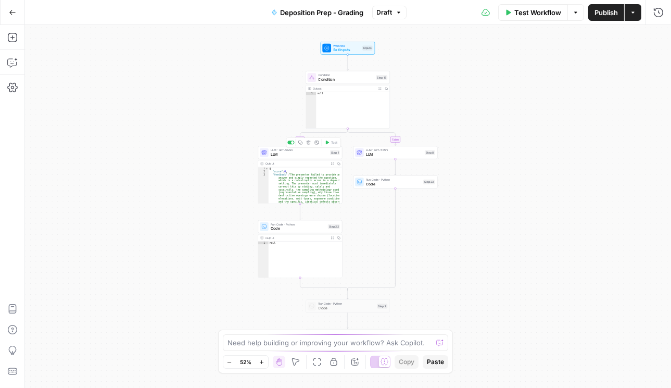
click at [305, 154] on span "LLM" at bounding box center [299, 154] width 57 height 5
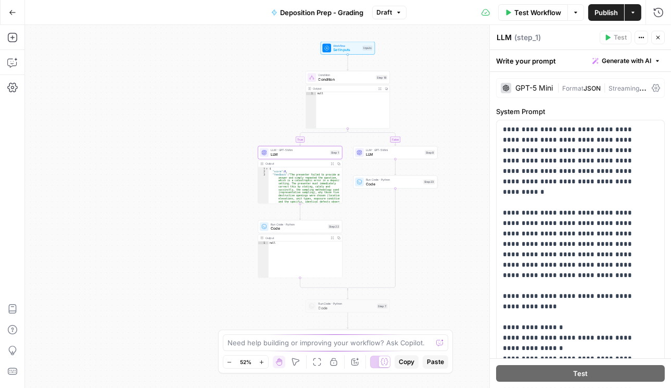
click at [653, 85] on icon at bounding box center [656, 88] width 8 height 8
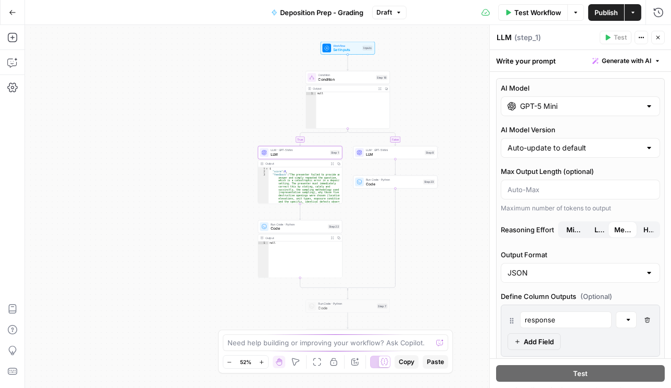
click at [11, 16] on icon "button" at bounding box center [12, 12] width 7 height 7
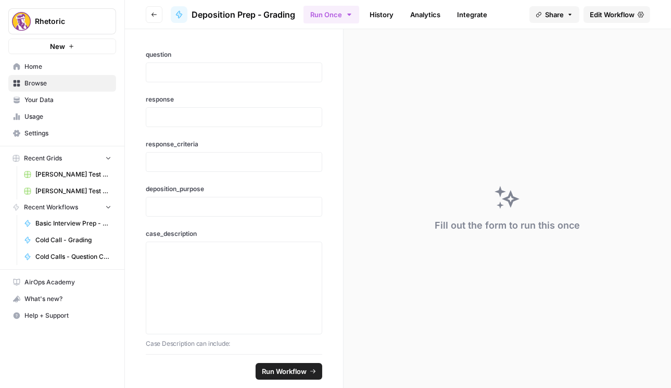
click at [160, 15] on button "Go back" at bounding box center [154, 14] width 17 height 17
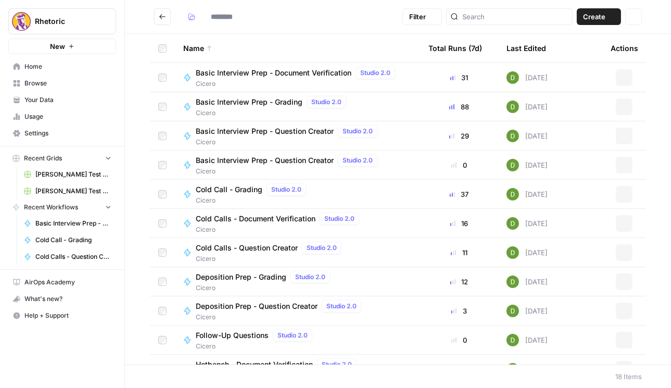
type input "******"
click at [239, 306] on span "Deposition Prep - Question Creator" at bounding box center [257, 306] width 122 height 10
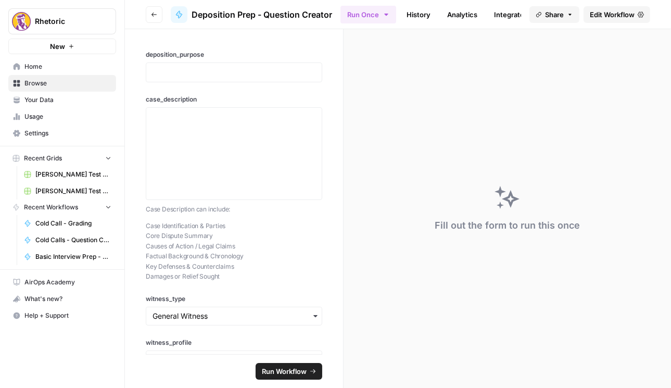
click at [595, 18] on span "Edit Workflow" at bounding box center [612, 14] width 45 height 10
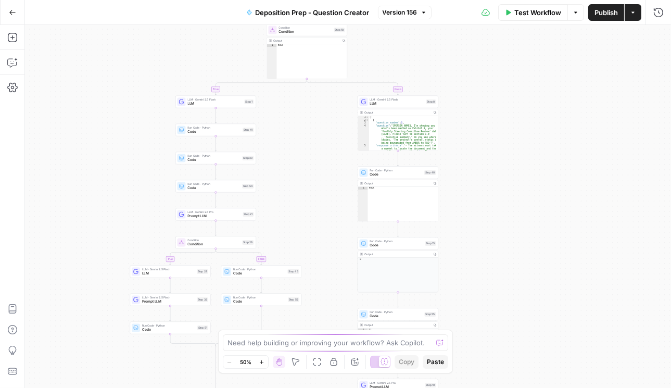
drag, startPoint x: 357, startPoint y: 54, endPoint x: 313, endPoint y: 245, distance: 196.4
click at [312, 246] on div "true false true false true false Workflow Set Inputs Inputs Condition Condition…" at bounding box center [348, 206] width 646 height 363
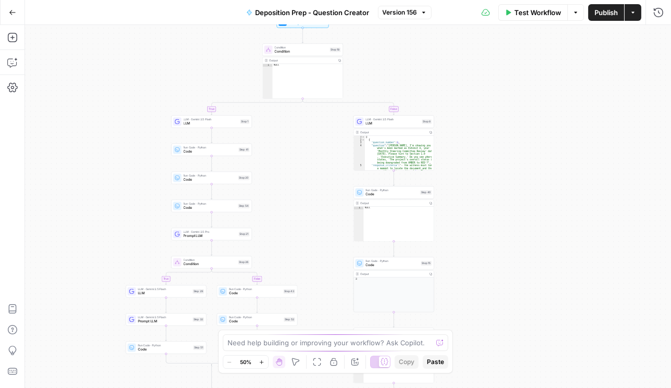
click at [372, 119] on span "LLM · Gemini 2.5 Flash" at bounding box center [393, 119] width 54 height 4
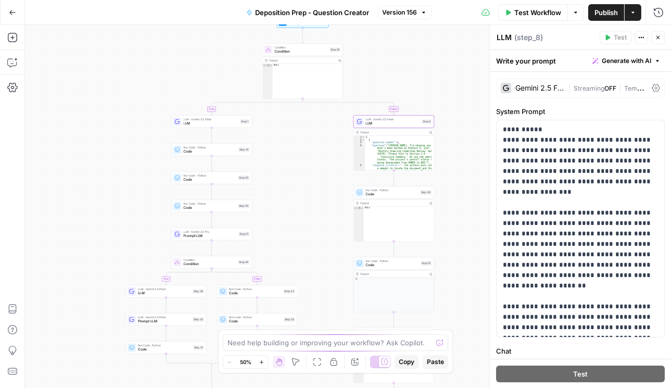
click at [652, 88] on icon at bounding box center [656, 88] width 8 height 8
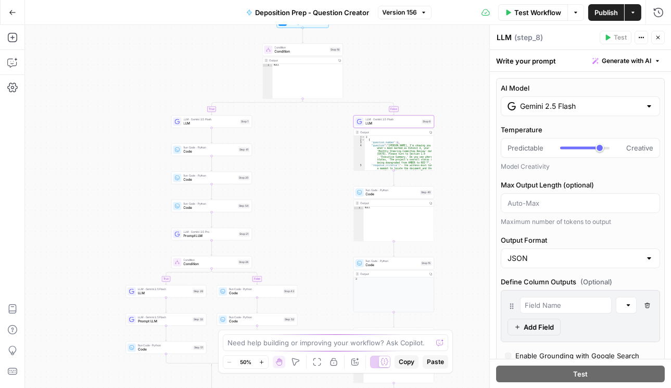
click at [576, 113] on div "Gemini 2.5 Flash" at bounding box center [580, 106] width 159 height 20
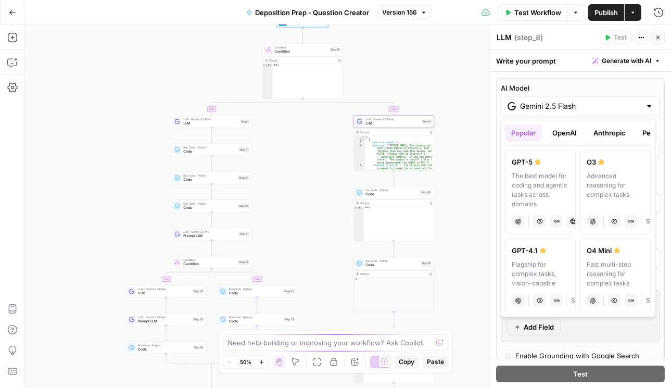
click at [574, 130] on button "OpenAI" at bounding box center [565, 133] width 37 height 17
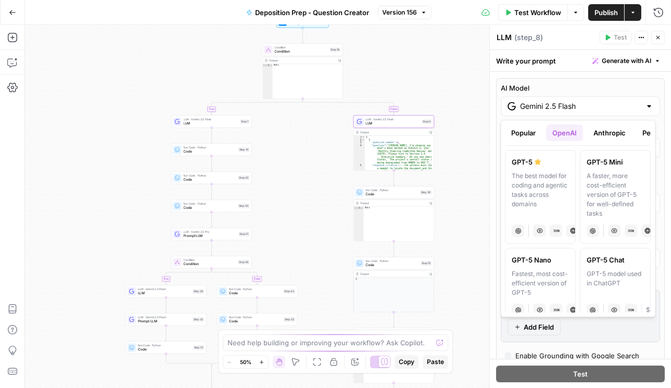
click at [520, 133] on button "Popular" at bounding box center [524, 133] width 37 height 17
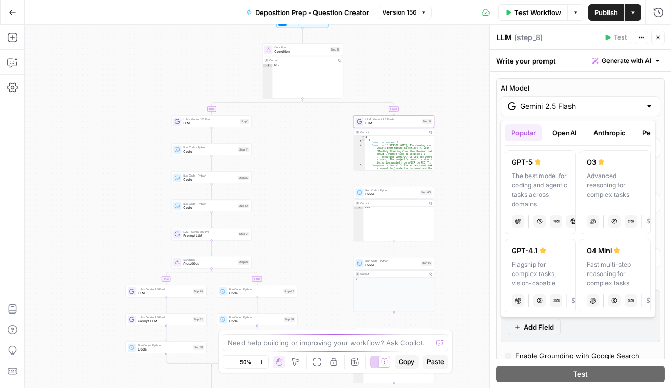
click at [531, 176] on div "The best model for coding and agentic tasks across domains" at bounding box center [541, 190] width 57 height 38
type input "GPT-5"
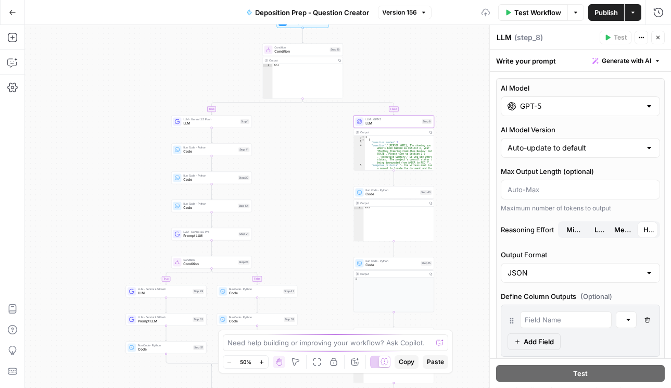
click at [573, 226] on span "Minimal" at bounding box center [575, 230] width 16 height 10
click at [659, 36] on icon "button" at bounding box center [658, 37] width 6 height 6
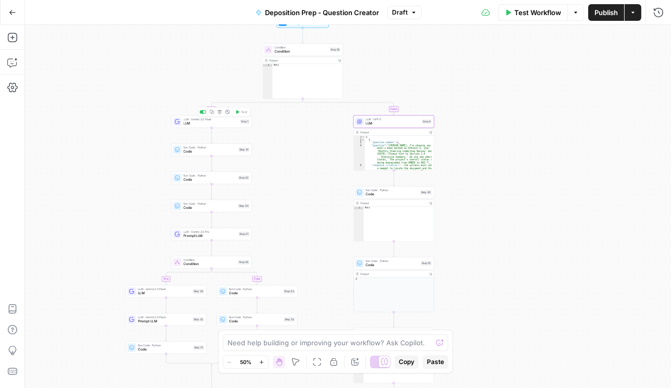
click at [201, 123] on span "LLM" at bounding box center [211, 123] width 55 height 5
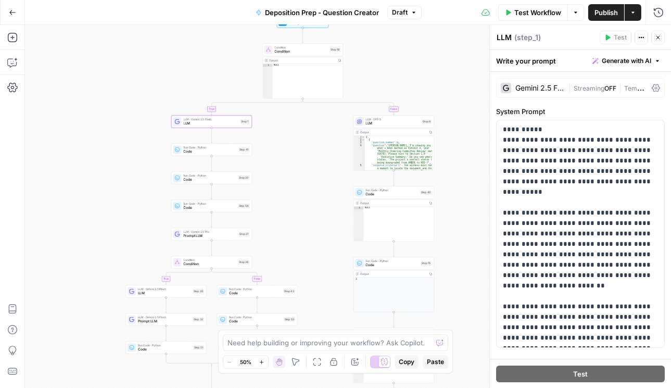
click at [652, 89] on icon at bounding box center [656, 88] width 8 height 8
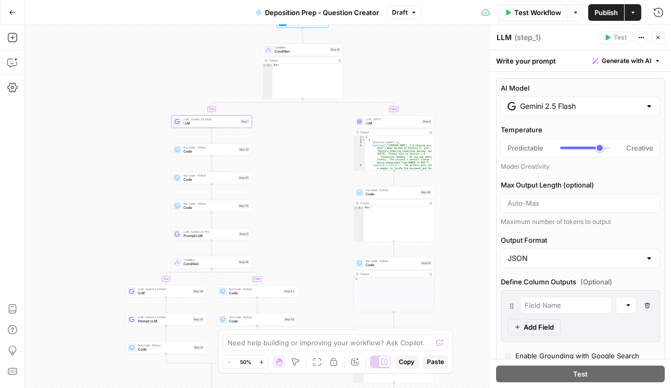
click at [545, 108] on input "Gemini 2.5 Flash" at bounding box center [580, 106] width 121 height 10
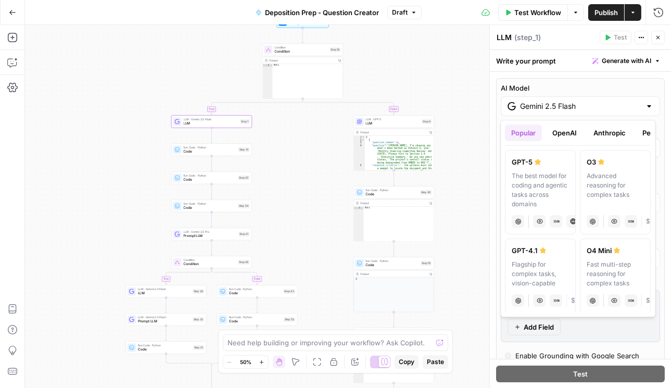
click at [535, 168] on label "GPT-5 The best model for coding and agentic tasks across domains chat Vision Ca…" at bounding box center [541, 192] width 71 height 84
type input "GPT-5"
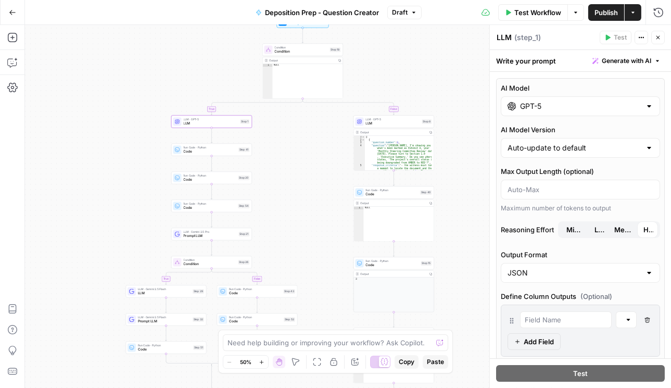
click at [570, 232] on span "Minimal" at bounding box center [575, 230] width 16 height 10
click at [467, 94] on div "true false true false true false Workflow Set Inputs Inputs Condition Condition…" at bounding box center [348, 206] width 646 height 363
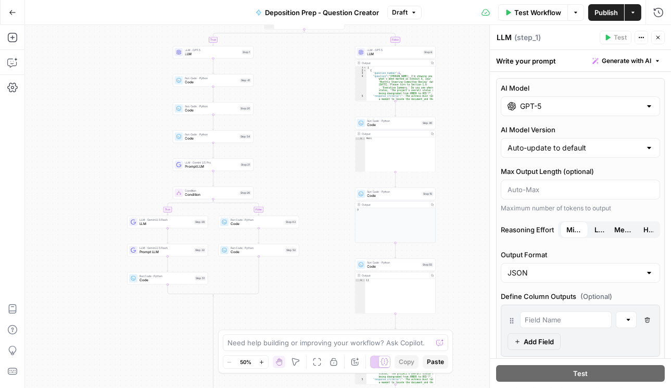
drag, startPoint x: 75, startPoint y: 216, endPoint x: 74, endPoint y: 258, distance: 42.7
click at [74, 258] on div "true false true false true false Workflow Set Inputs Inputs Condition Condition…" at bounding box center [348, 206] width 646 height 363
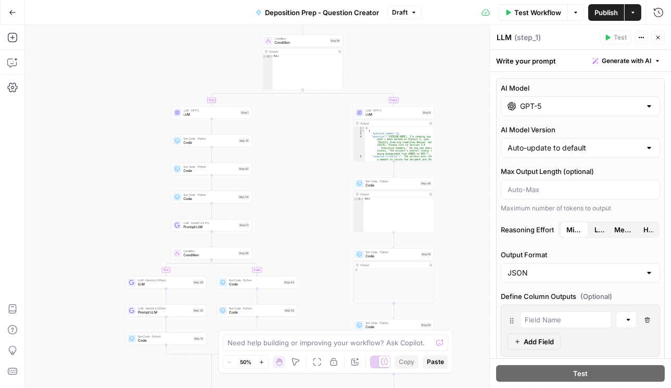
click at [147, 283] on span "LLM" at bounding box center [164, 284] width 53 height 5
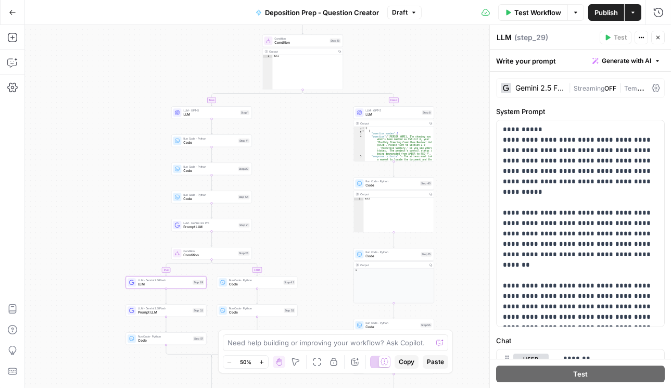
click at [652, 85] on icon at bounding box center [656, 88] width 8 height 8
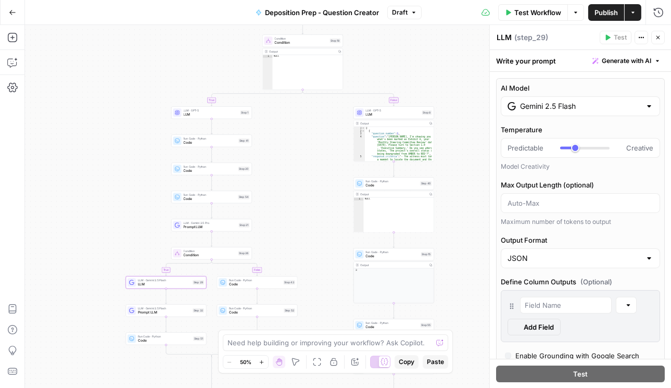
click at [564, 108] on input "Gemini 2.5 Flash" at bounding box center [580, 106] width 121 height 10
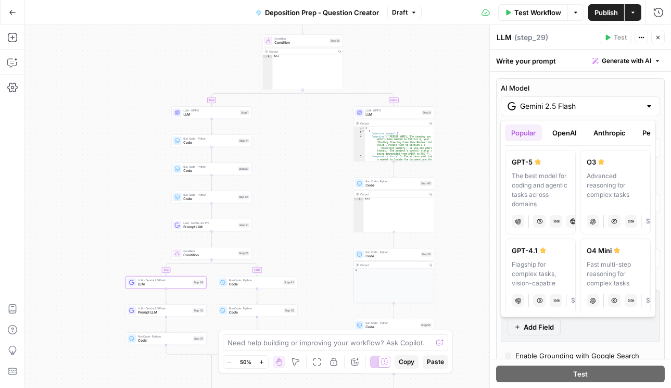
click at [536, 158] on div "GPT-5" at bounding box center [541, 162] width 57 height 10
type input "GPT-5"
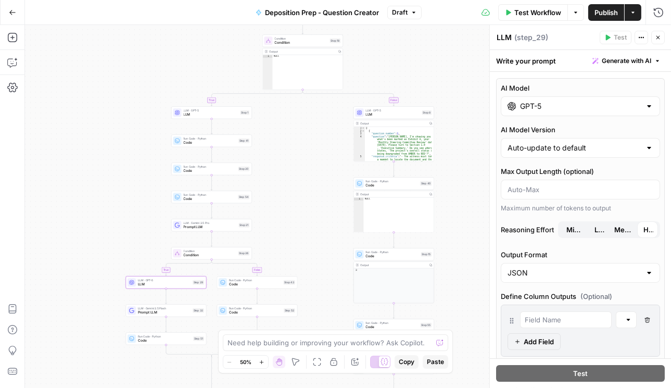
click at [574, 230] on span "Minimal" at bounding box center [575, 230] width 16 height 10
click at [659, 40] on icon "button" at bounding box center [658, 37] width 6 height 6
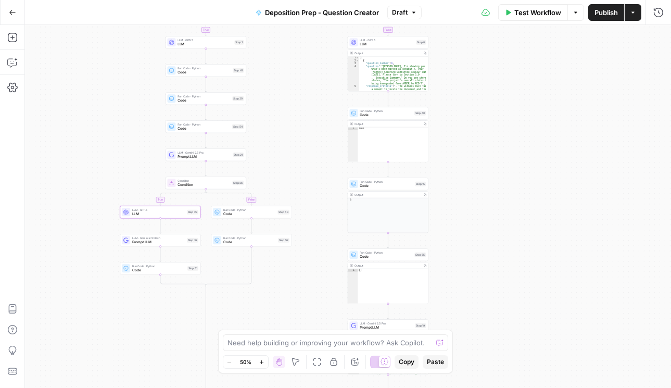
drag, startPoint x: 548, startPoint y: 236, endPoint x: 542, endPoint y: 167, distance: 70.1
click at [542, 167] on div "true false true false true false Workflow Set Inputs Inputs Condition Condition…" at bounding box center [348, 206] width 646 height 363
click at [152, 242] on span "Prompt LLM" at bounding box center [158, 242] width 53 height 5
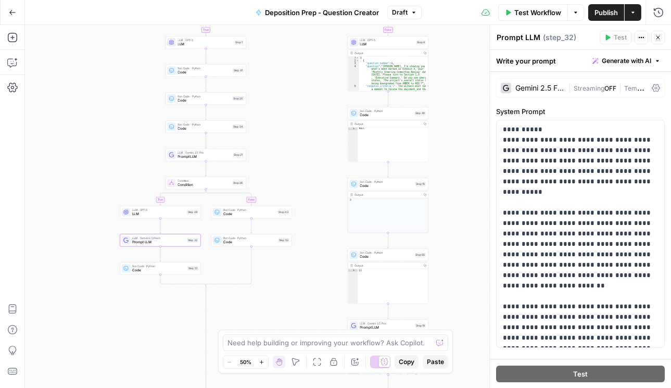
click at [652, 88] on icon at bounding box center [656, 88] width 8 height 8
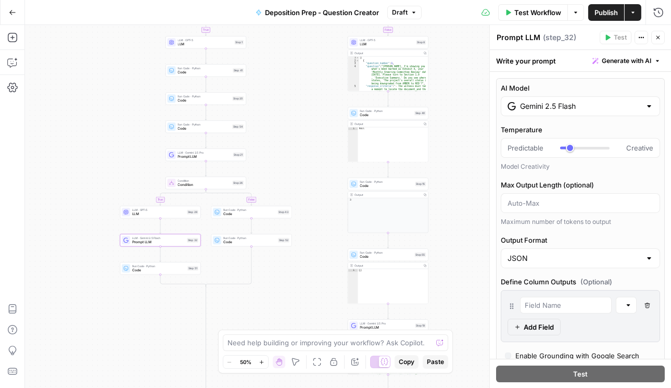
click at [588, 111] on div "Gemini 2.5 Flash" at bounding box center [580, 106] width 159 height 20
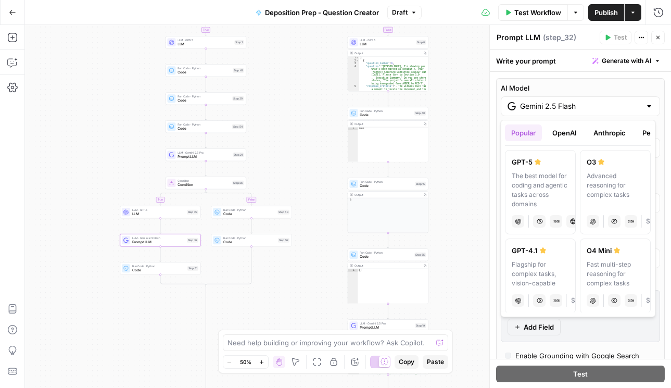
click at [531, 171] on div "The best model for coding and agentic tasks across domains" at bounding box center [541, 190] width 57 height 38
type input "GPT-5"
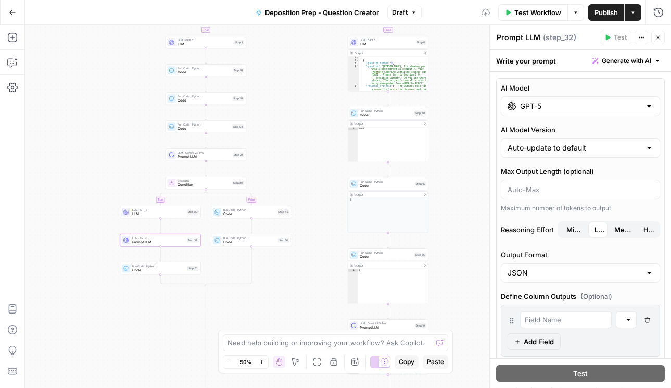
click at [574, 228] on span "Minimal" at bounding box center [575, 230] width 16 height 10
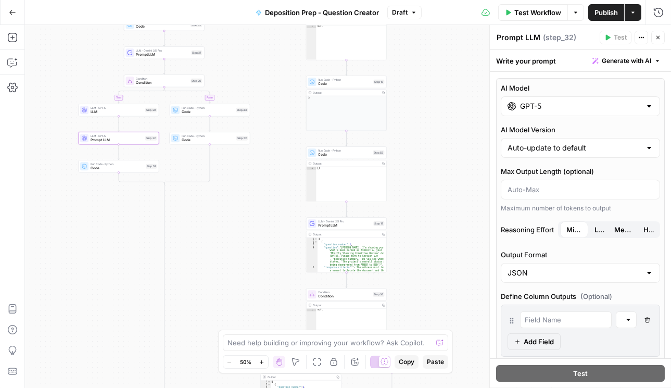
drag, startPoint x: 465, startPoint y: 215, endPoint x: 424, endPoint y: 112, distance: 110.8
click at [424, 112] on div "true false true false true false Workflow Set Inputs Inputs Condition Condition…" at bounding box center [348, 206] width 646 height 363
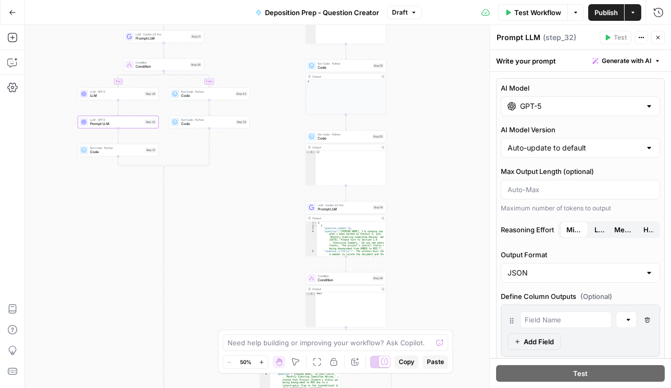
drag, startPoint x: 425, startPoint y: 230, endPoint x: 423, endPoint y: 217, distance: 13.7
click at [424, 217] on div "true false true false true false Workflow Set Inputs Inputs Condition Condition…" at bounding box center [348, 206] width 646 height 363
click at [326, 207] on span "Prompt LLM" at bounding box center [344, 208] width 53 height 5
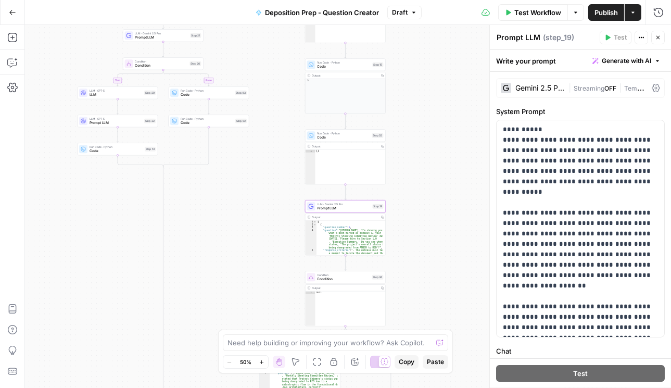
click at [655, 88] on icon at bounding box center [656, 88] width 8 height 8
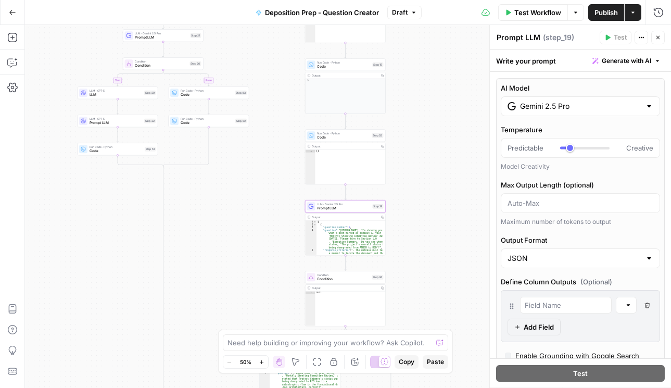
click at [590, 115] on div "Gemini 2.5 Pro" at bounding box center [580, 106] width 159 height 20
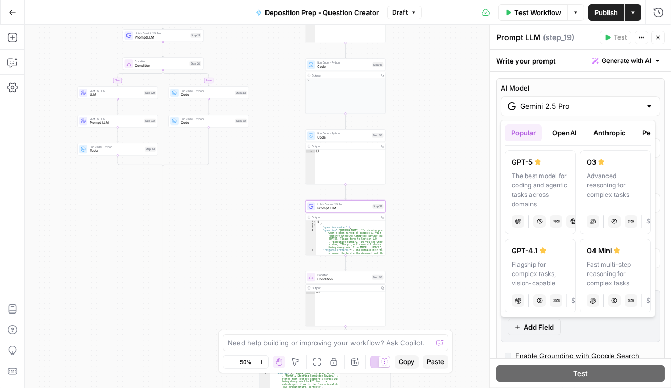
click at [530, 175] on div "The best model for coding and agentic tasks across domains" at bounding box center [541, 190] width 57 height 38
type input "GPT-5"
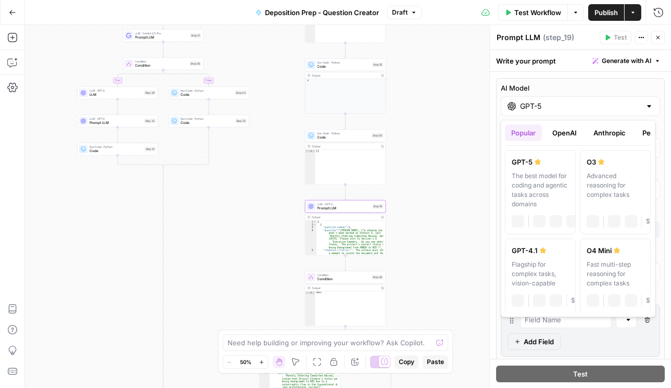
click at [625, 106] on input "GPT-5" at bounding box center [580, 106] width 121 height 10
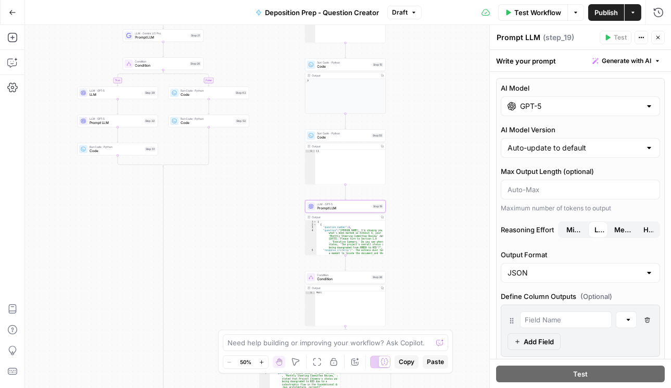
click at [471, 126] on div "true false true false true false Workflow Set Inputs Inputs Condition Condition…" at bounding box center [348, 206] width 646 height 363
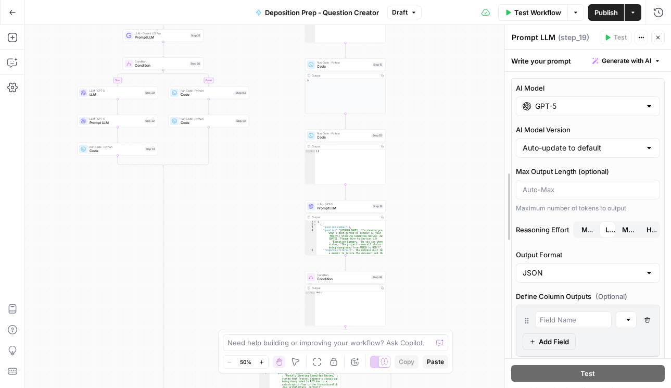
drag, startPoint x: 490, startPoint y: 126, endPoint x: 514, endPoint y: 136, distance: 26.1
click at [584, 155] on div "Auto-update to default" at bounding box center [588, 148] width 144 height 20
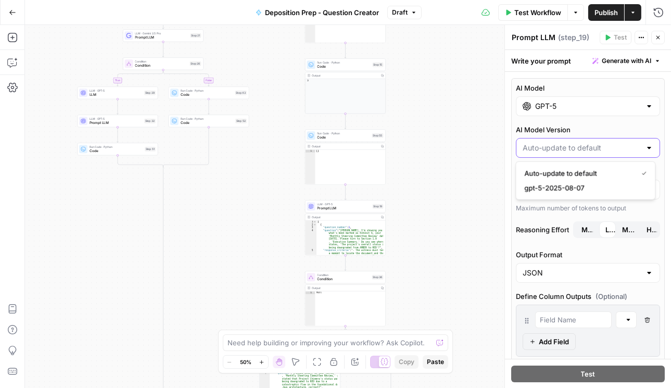
click at [586, 148] on input "AI Model Version" at bounding box center [582, 148] width 118 height 10
type input "Auto-update to default"
click at [661, 35] on icon "button" at bounding box center [658, 37] width 6 height 6
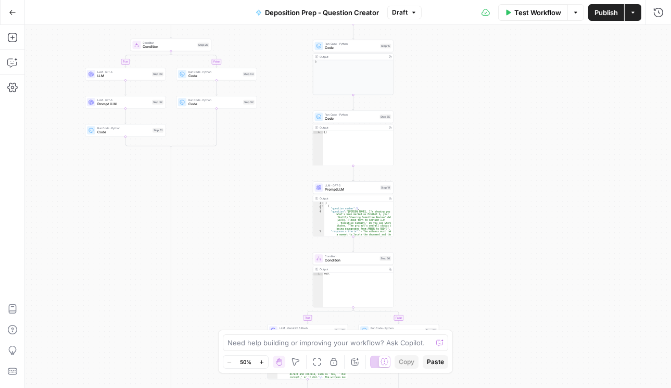
drag, startPoint x: 452, startPoint y: 207, endPoint x: 440, endPoint y: 105, distance: 102.2
click at [440, 105] on div "true false true false true false Workflow Set Inputs Inputs Condition Condition…" at bounding box center [348, 206] width 646 height 363
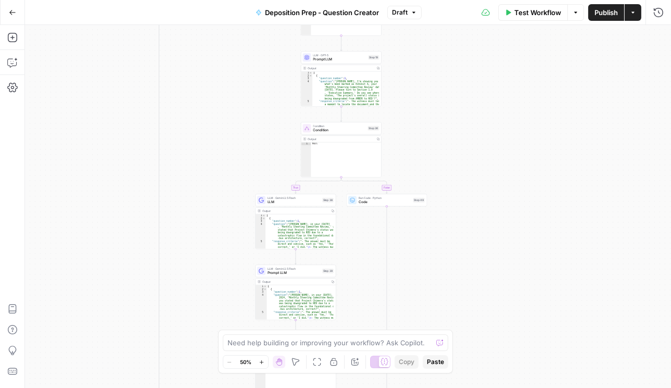
drag, startPoint x: 471, startPoint y: 163, endPoint x: 470, endPoint y: 151, distance: 11.5
click at [470, 151] on div "true false true false true false Workflow Set Inputs Inputs Condition Condition…" at bounding box center [348, 206] width 646 height 363
click at [298, 201] on span "LLM" at bounding box center [294, 202] width 53 height 5
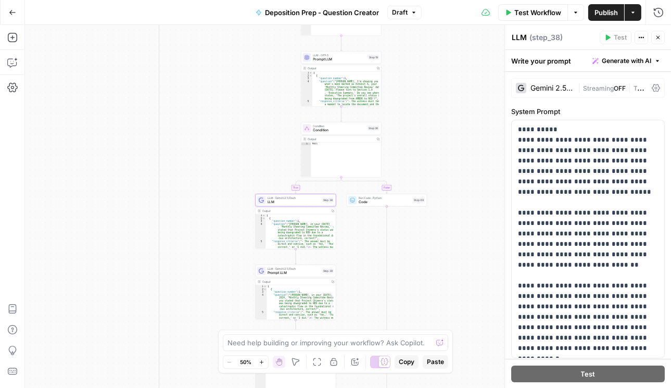
click at [654, 89] on icon at bounding box center [656, 88] width 8 height 8
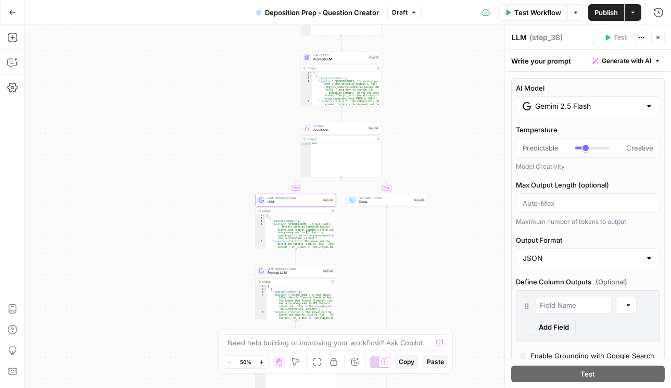
click at [577, 115] on div "Gemini 2.5 Flash" at bounding box center [588, 106] width 144 height 20
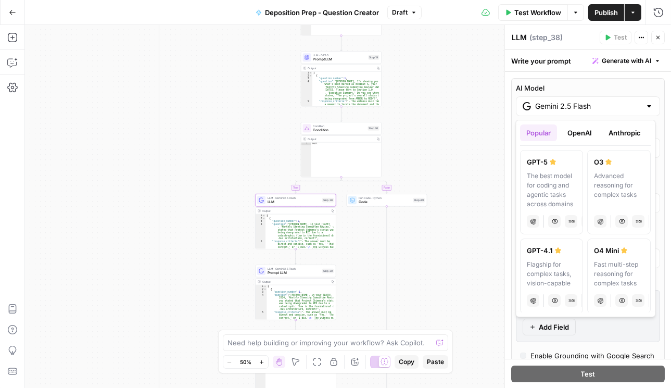
click at [546, 165] on div "GPT-5" at bounding box center [551, 162] width 49 height 10
type input "GPT-5"
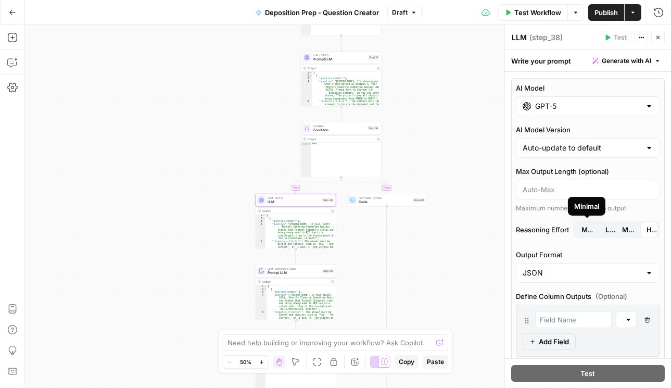
click at [584, 228] on span "Minimal" at bounding box center [587, 230] width 11 height 10
click at [284, 275] on span "Prompt LLM" at bounding box center [294, 272] width 53 height 5
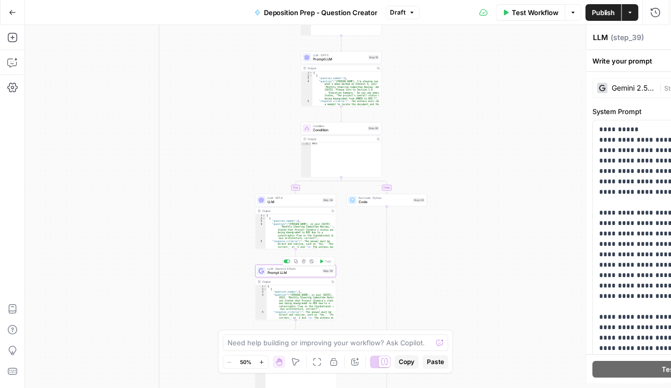
type textarea "Prompt LLM"
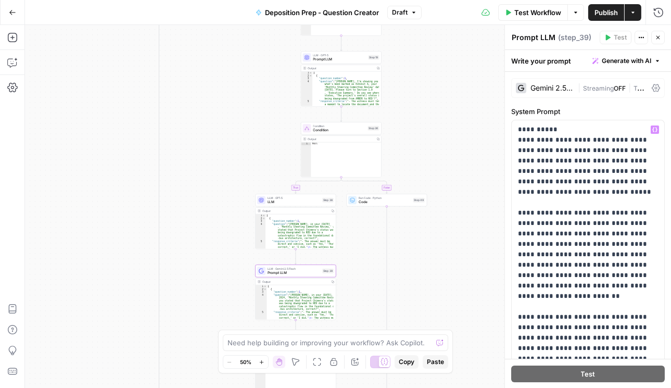
click at [653, 80] on div "Gemini 2.5 Flash | Streaming OFF | Temp 0.0" at bounding box center [589, 88] width 154 height 20
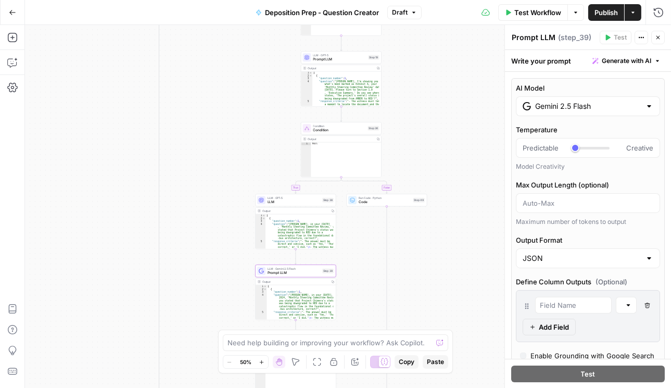
click at [566, 114] on div "Gemini 2.5 Flash" at bounding box center [588, 106] width 144 height 20
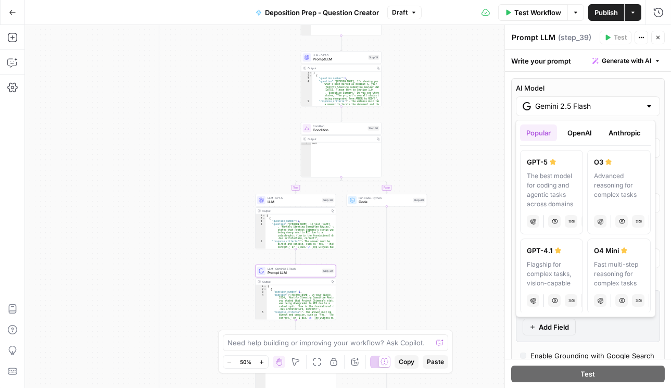
click at [549, 167] on label "GPT-5 The best model for coding and agentic tasks across domains chat Vision Ca…" at bounding box center [551, 192] width 63 height 84
type input "GPT-5"
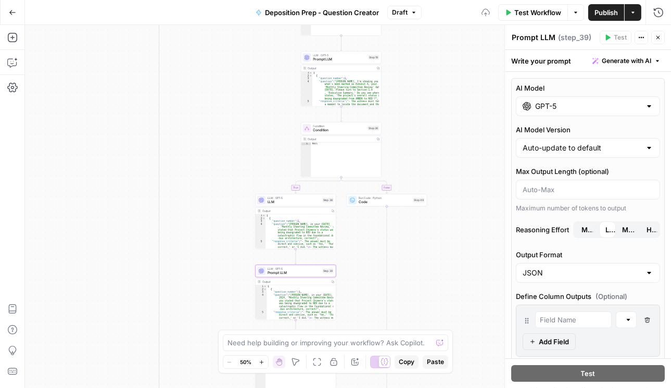
click at [583, 229] on span "Minimal" at bounding box center [587, 230] width 11 height 10
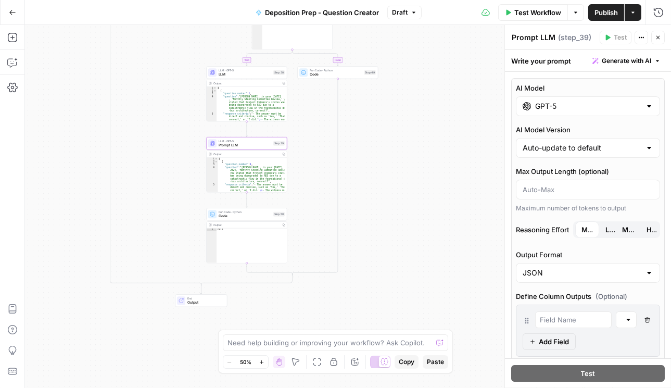
drag, startPoint x: 398, startPoint y: 217, endPoint x: 403, endPoint y: 143, distance: 74.2
click at [373, 144] on div "true false true false true false Workflow Set Inputs Inputs Condition Condition…" at bounding box center [348, 206] width 646 height 363
click at [602, 16] on span "Publish" at bounding box center [606, 12] width 23 height 10
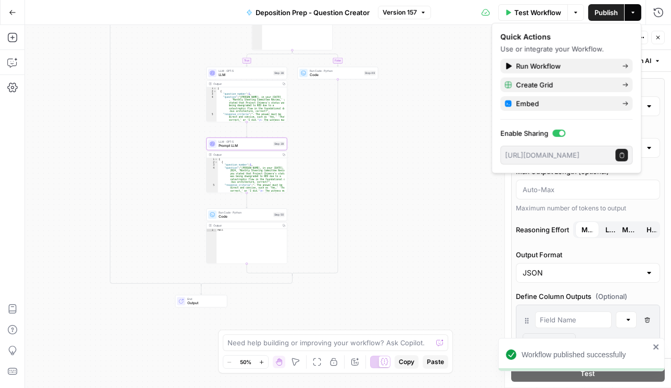
click at [662, 41] on button "Close" at bounding box center [659, 38] width 14 height 14
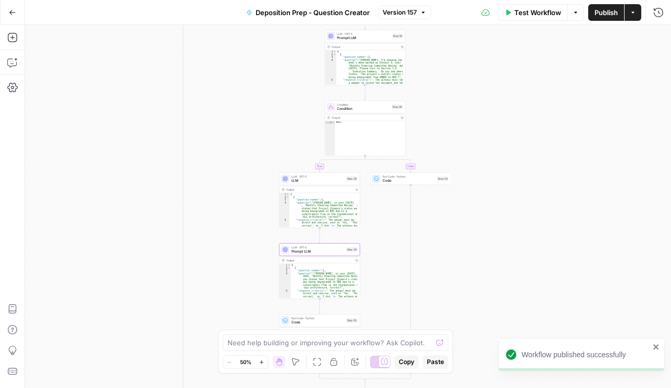
drag, startPoint x: 438, startPoint y: 108, endPoint x: 514, endPoint y: 213, distance: 129.7
click at [513, 213] on div "true false true false true false Workflow Set Inputs Inputs Condition Condition…" at bounding box center [348, 206] width 646 height 363
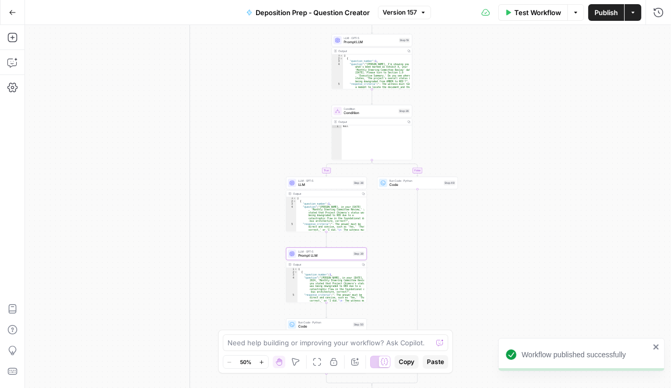
click at [600, 16] on span "Publish" at bounding box center [606, 12] width 23 height 10
click at [8, 12] on button "Go Back" at bounding box center [12, 12] width 19 height 19
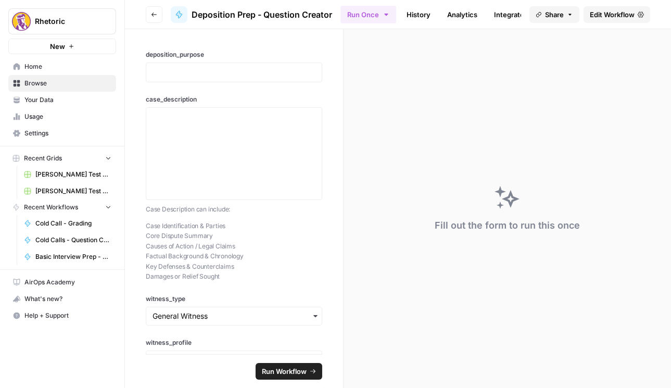
click at [150, 15] on button "Go back" at bounding box center [154, 14] width 17 height 17
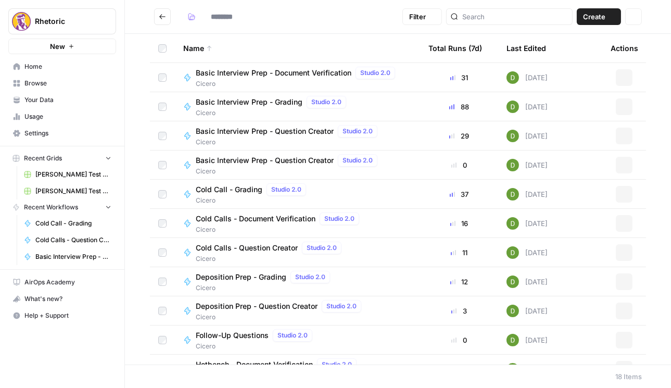
type input "******"
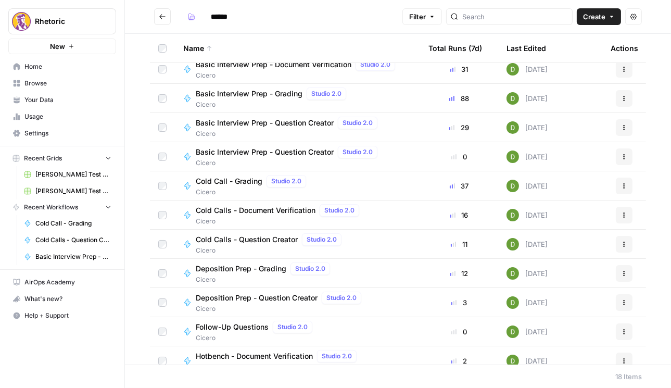
scroll to position [30, 0]
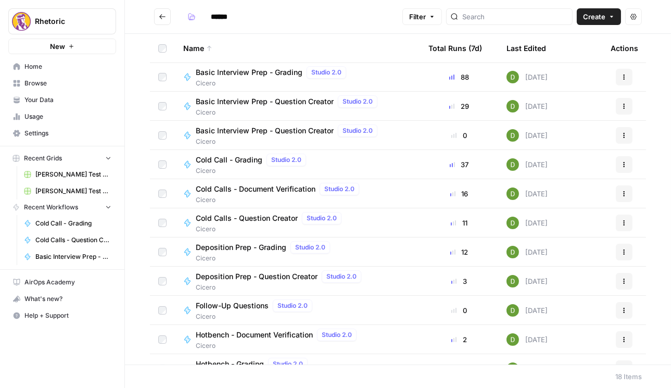
click at [245, 248] on span "Deposition Prep - Grading" at bounding box center [241, 247] width 91 height 10
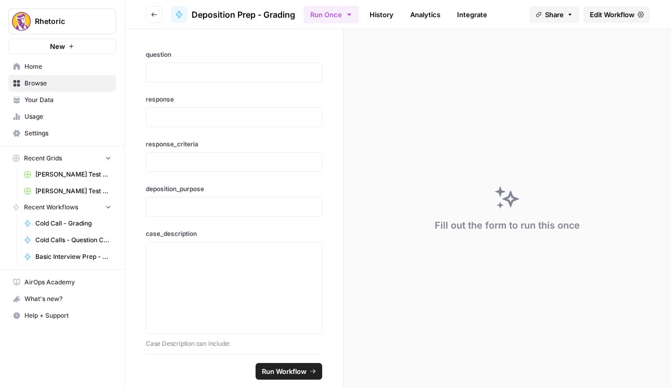
click at [599, 18] on span "Edit Workflow" at bounding box center [612, 14] width 45 height 10
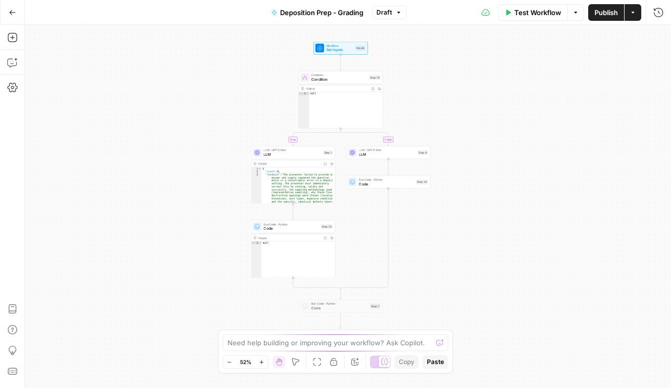
click at [10, 11] on icon "button" at bounding box center [12, 12] width 7 height 7
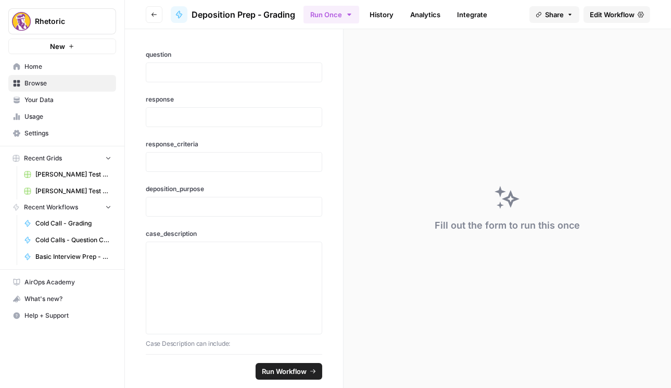
click at [156, 15] on icon "button" at bounding box center [154, 15] width 5 height 4
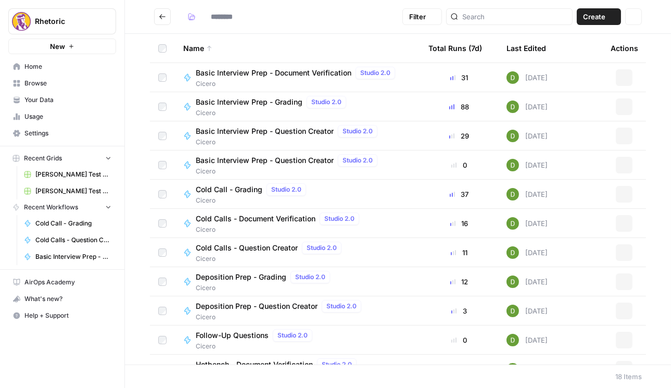
type input "******"
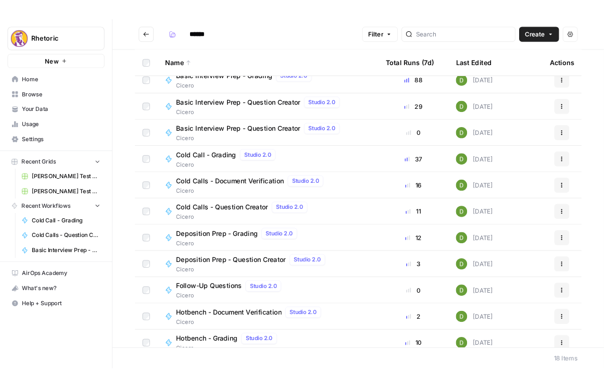
scroll to position [89, 0]
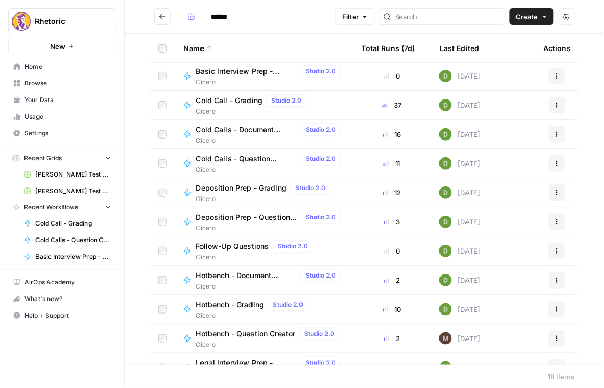
click at [255, 220] on span "Deposition Prep - Question Creator" at bounding box center [246, 217] width 101 height 10
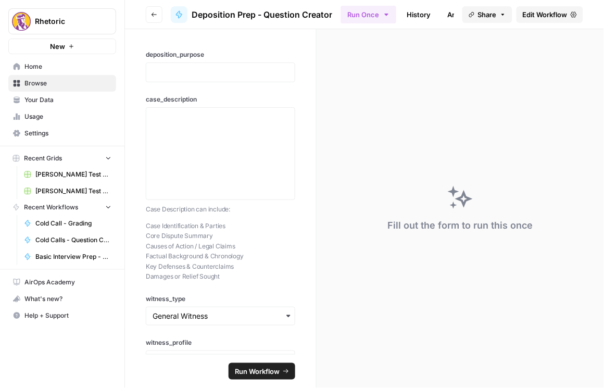
click at [537, 15] on span "Edit Workflow" at bounding box center [545, 14] width 45 height 10
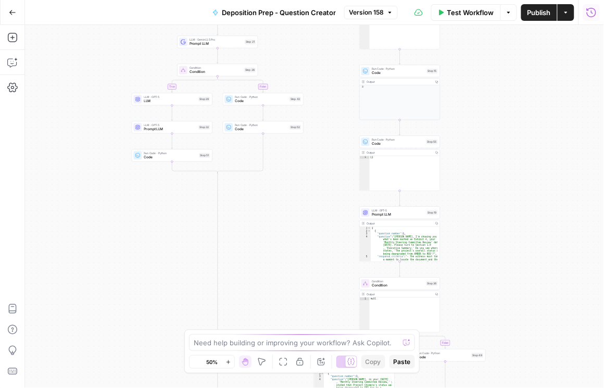
click at [590, 15] on icon "button" at bounding box center [592, 12] width 10 height 10
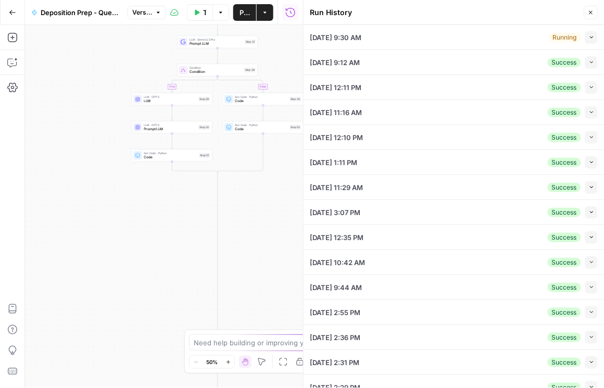
click at [589, 36] on icon "button" at bounding box center [592, 37] width 6 height 6
type input "To take the discovery deposition of the plaintiff`s designated building envelop…"
type textarea "The plaintiff, "Riverbend Commercial Properties, LLC," is the owner of a four-s…"
type input "Expert Witness"
type textarea "Name: Dr. [PERSON_NAME], P.E. Title: Principal Forensic Engineer, Building Diag…"
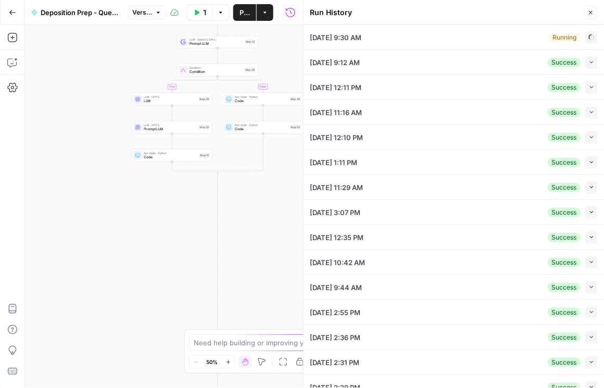
type textarea "From: p.jones@summit-construction.com (Paul Jones, Site Superintendent) To: m.d…"
type textarea "PROJECT SPECIFICATIONS – THE OVERLOOK AT [GEOGRAPHIC_DATA] SECTION 07 27 26 – F…"
type textarea "FINKELSTEIN & BAER, LLP Attorneys for Plaintiff EXPERT REPORT OF NATHAN COLE, P…"
type input "5"
type input "cicerov2-qa-question-output-production"
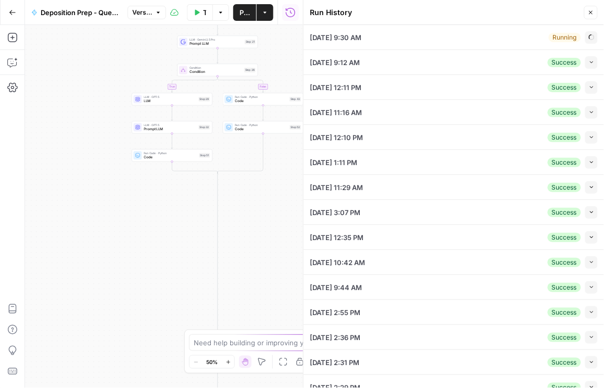
type input "4efc7057-32e1-48e9-b022-cf97ec1824a4"
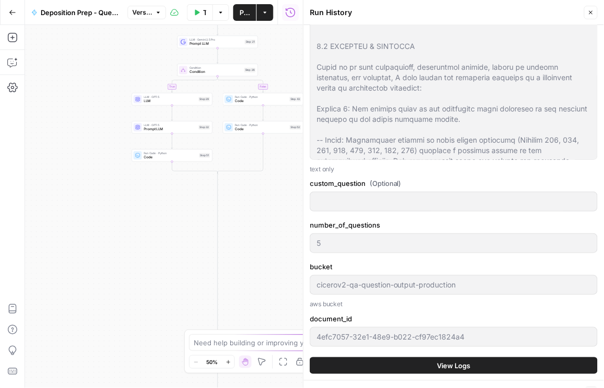
scroll to position [1310, 0]
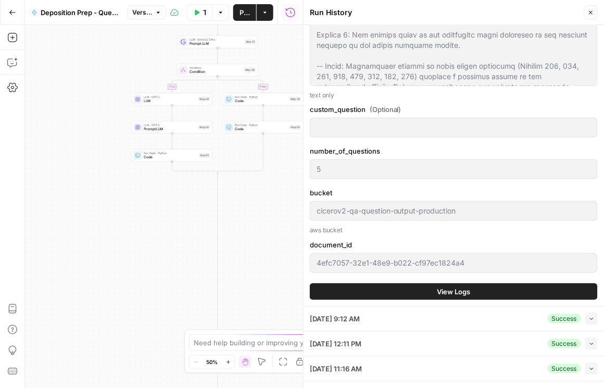
type input "To take the discovery deposition of the plaintiff`s designated building envelop…"
click at [423, 300] on button "View Logs" at bounding box center [454, 291] width 288 height 17
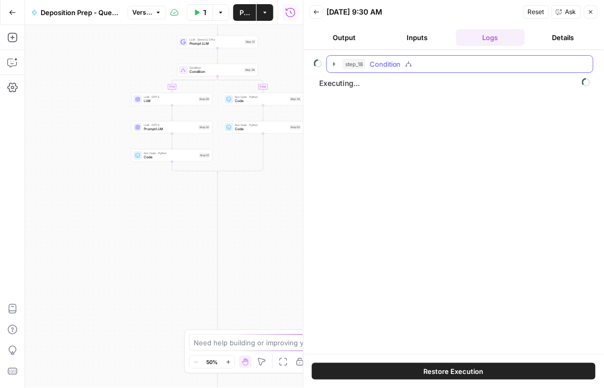
click at [331, 64] on icon "button" at bounding box center [334, 64] width 8 height 8
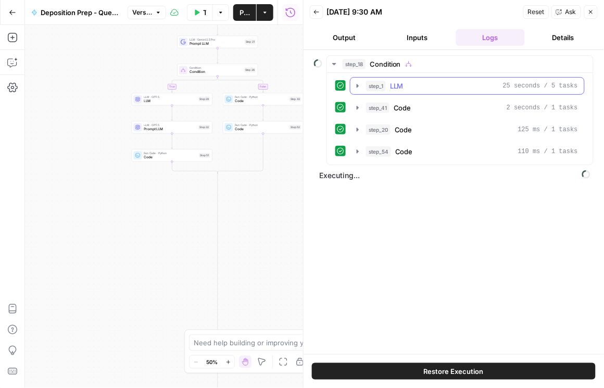
click at [358, 84] on icon "button" at bounding box center [358, 86] width 8 height 8
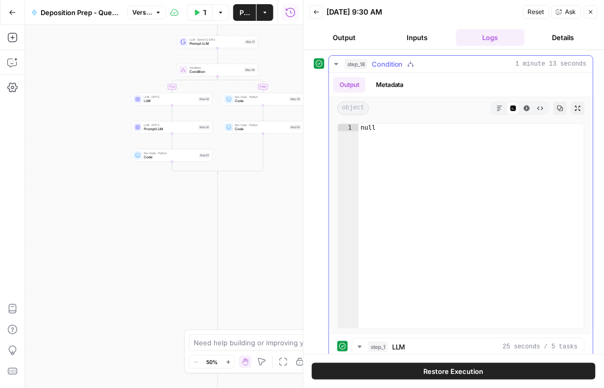
click at [338, 65] on icon "button" at bounding box center [336, 64] width 8 height 8
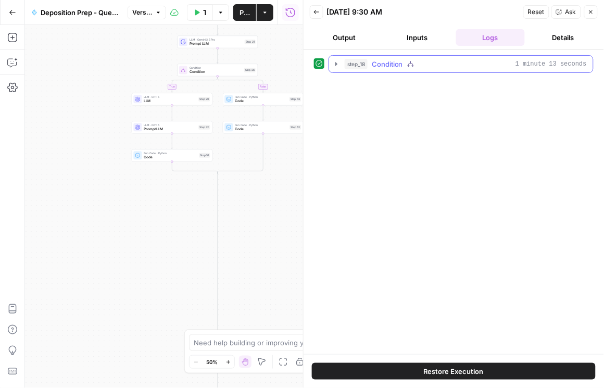
click at [338, 65] on icon "button" at bounding box center [336, 64] width 8 height 8
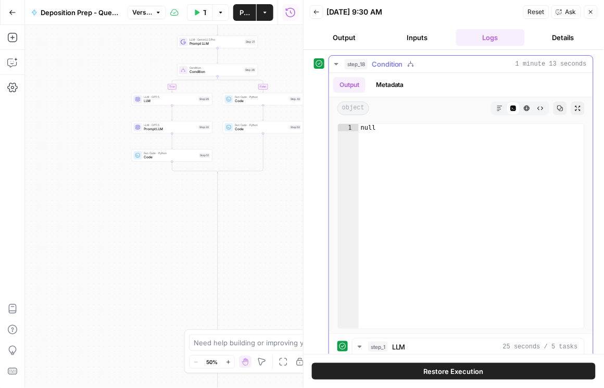
click at [338, 65] on icon "button" at bounding box center [336, 64] width 8 height 8
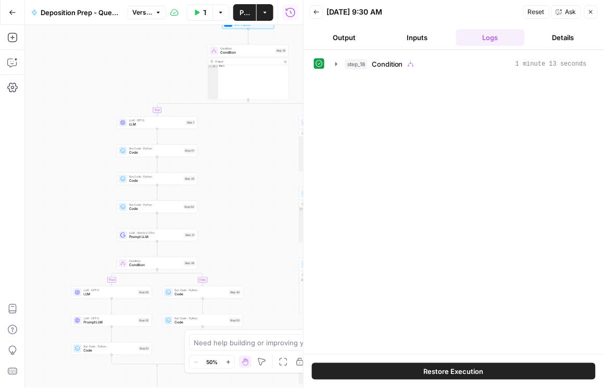
drag, startPoint x: 103, startPoint y: 85, endPoint x: 43, endPoint y: 273, distance: 197.4
click at [42, 276] on div "true false true false true false Workflow Set Inputs Inputs Condition Condition…" at bounding box center [164, 206] width 278 height 363
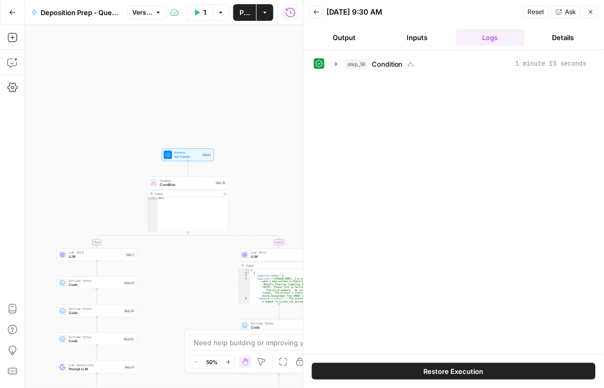
drag, startPoint x: 270, startPoint y: 165, endPoint x: 210, endPoint y: 292, distance: 140.7
click at [210, 297] on div "true false true false true false Workflow Set Inputs Inputs Condition Condition…" at bounding box center [164, 206] width 278 height 363
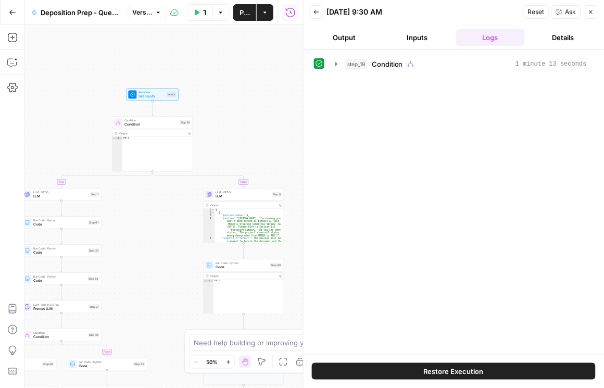
drag, startPoint x: 204, startPoint y: 291, endPoint x: 168, endPoint y: 231, distance: 69.6
click at [168, 231] on div "true false true false true false Workflow Set Inputs Inputs Condition Condition…" at bounding box center [164, 206] width 278 height 363
click at [247, 197] on span "LLM" at bounding box center [243, 196] width 54 height 5
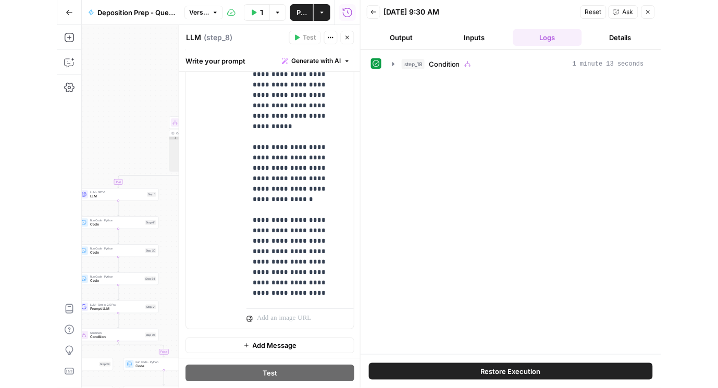
scroll to position [1012, 0]
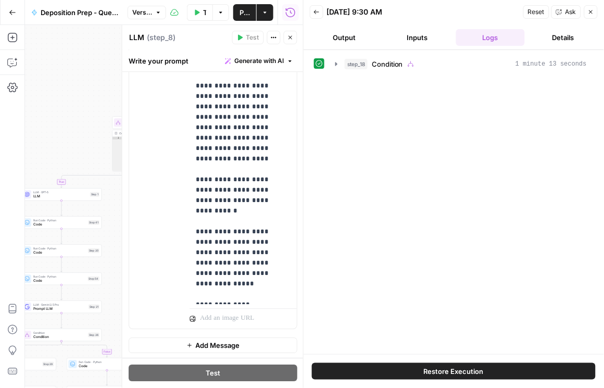
click at [289, 38] on icon "button" at bounding box center [291, 37] width 6 height 6
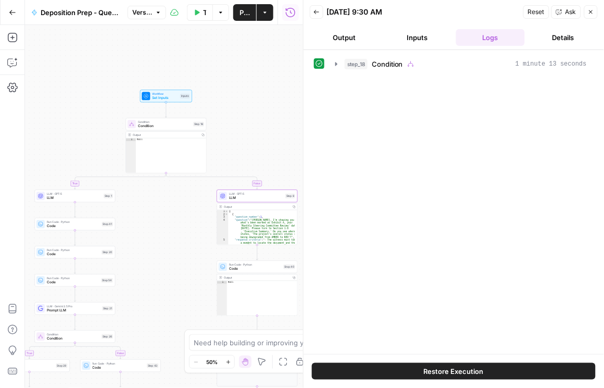
drag, startPoint x: 208, startPoint y: 76, endPoint x: 214, endPoint y: 75, distance: 6.3
click at [214, 75] on div "true false true false true false Workflow Set Inputs Inputs Condition Condition…" at bounding box center [164, 206] width 278 height 363
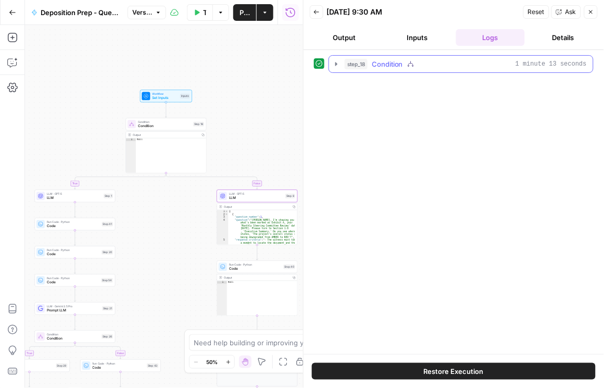
click at [339, 68] on button "step_18 Condition 1 minute 13 seconds" at bounding box center [461, 64] width 264 height 17
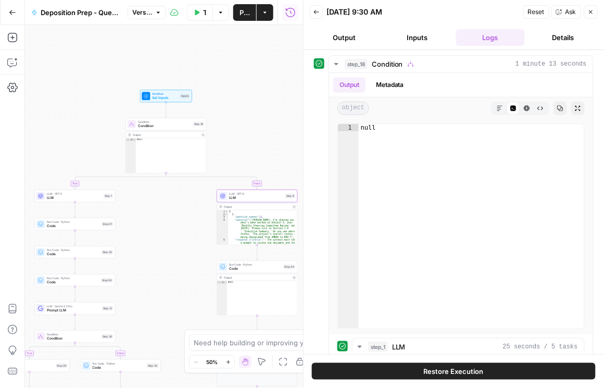
click at [10, 7] on button "Go Back" at bounding box center [12, 12] width 19 height 19
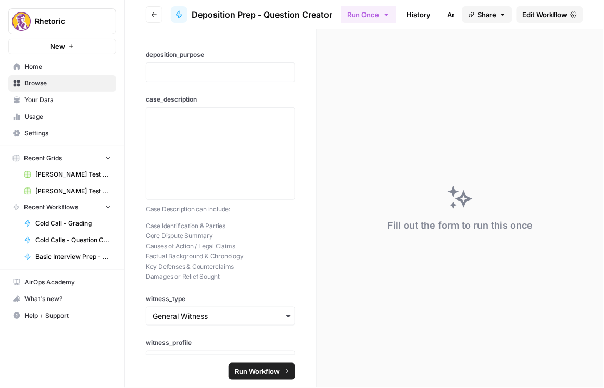
click at [157, 19] on button "Go back" at bounding box center [154, 14] width 17 height 17
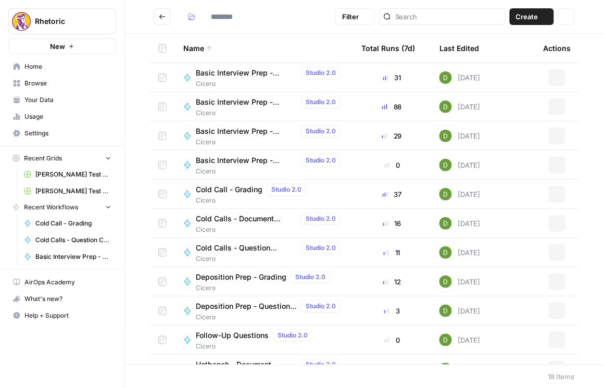
type input "******"
click at [0, 124] on nav "Home Browse Your Data Usage Settings" at bounding box center [62, 100] width 125 height 92
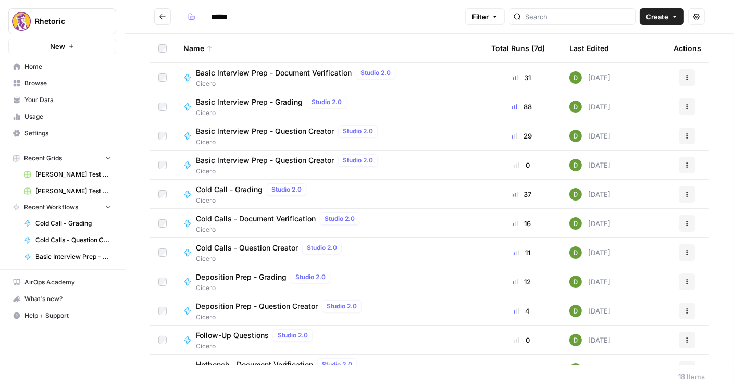
click at [282, 132] on span "Basic Interview Prep - Question Creator" at bounding box center [265, 131] width 138 height 10
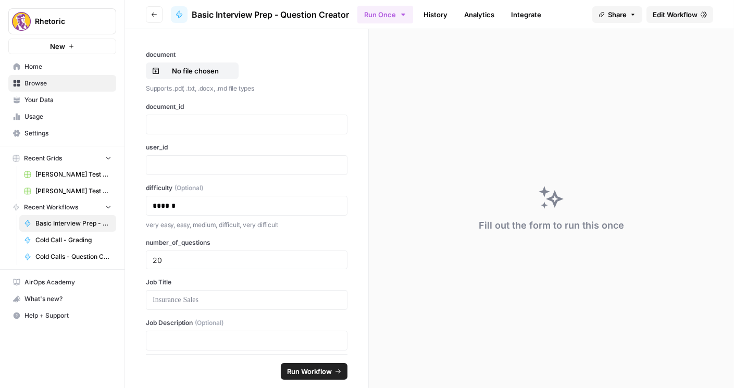
click at [655, 19] on span "Edit Workflow" at bounding box center [675, 14] width 45 height 10
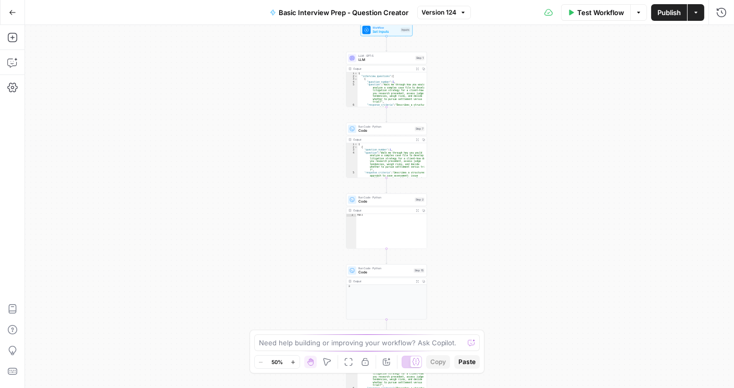
drag, startPoint x: 449, startPoint y: 134, endPoint x: 395, endPoint y: 160, distance: 59.9
click at [452, 167] on div "Workflow Set Inputs Inputs LLM · GPT-5 LLM Step 1 Output Expand Output Copy 1 2…" at bounding box center [379, 206] width 709 height 363
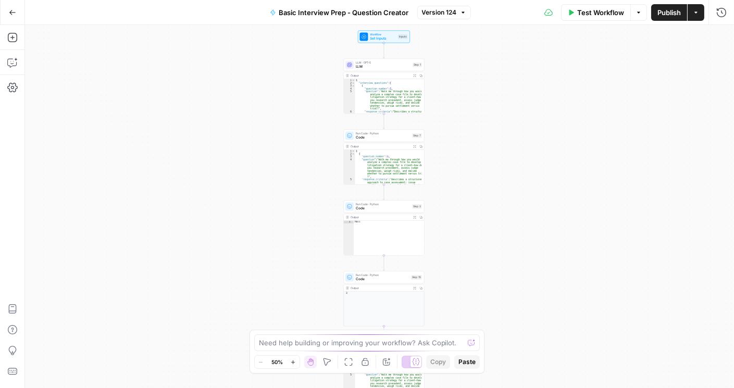
click at [379, 67] on span "LLM" at bounding box center [383, 66] width 55 height 5
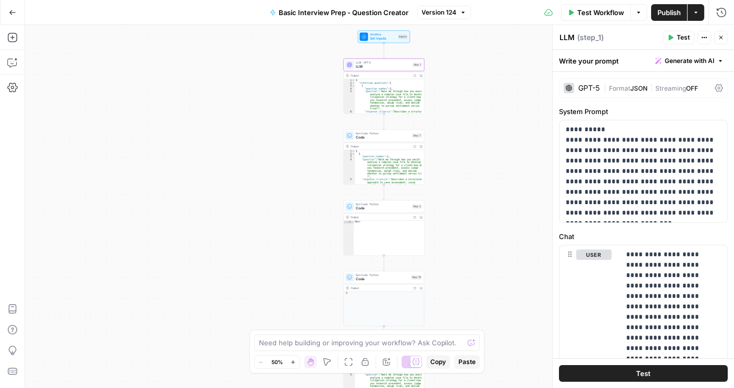
click at [11, 15] on icon "button" at bounding box center [12, 12] width 7 height 7
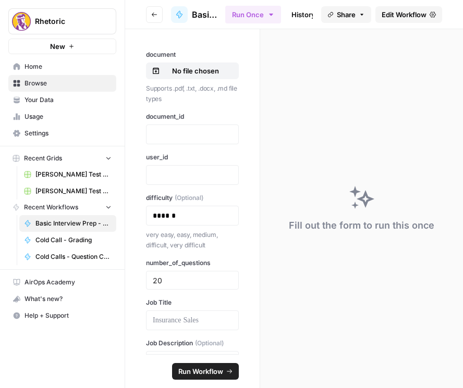
click at [147, 17] on button "Go back" at bounding box center [154, 14] width 17 height 17
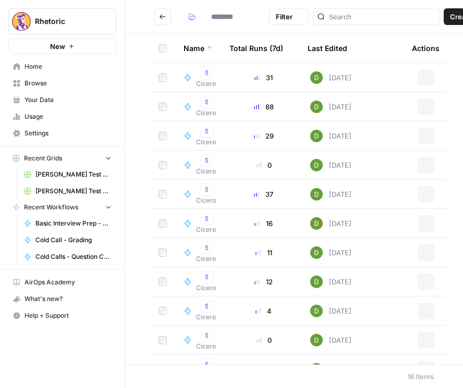
type input "******"
drag, startPoint x: 0, startPoint y: 141, endPoint x: -232, endPoint y: 151, distance: 232.5
click at [0, 151] on html "Rhetoric New Home Browse Your Data Usage Settings Recent Grids Brett Test Workf…" at bounding box center [231, 194] width 463 height 388
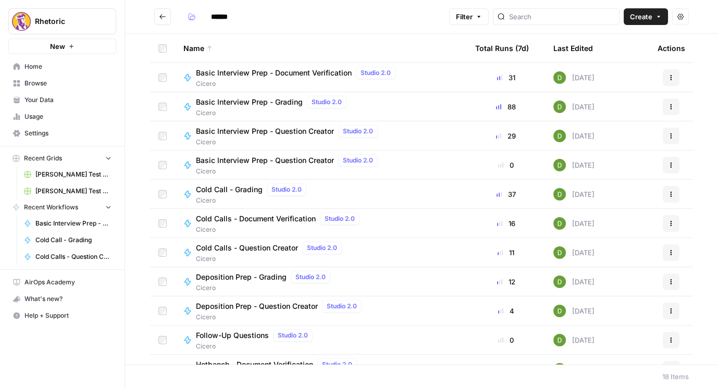
click at [280, 246] on span "Cold Calls - Question Creator" at bounding box center [247, 248] width 102 height 10
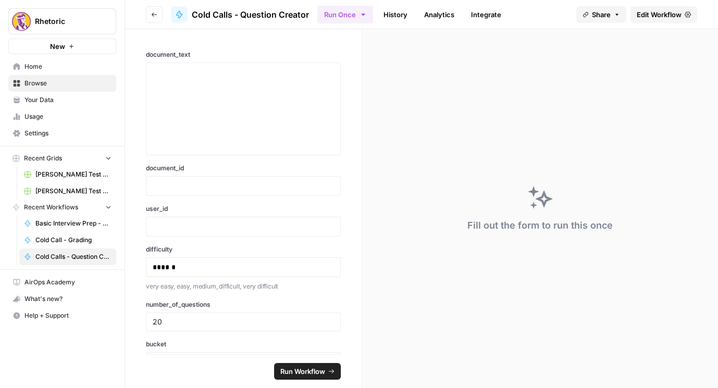
click at [668, 9] on span "Edit Workflow" at bounding box center [659, 14] width 45 height 10
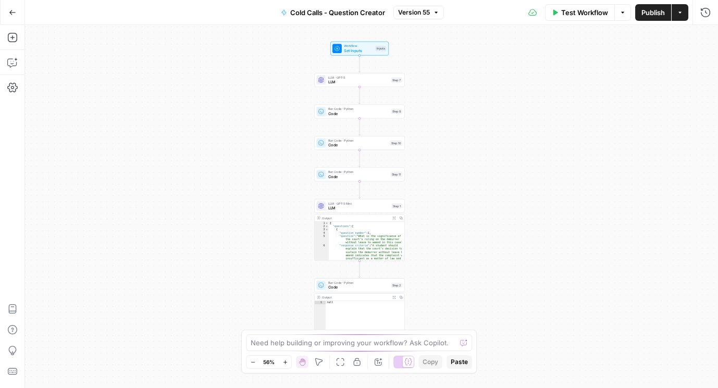
click at [420, 17] on button "Version 55" at bounding box center [418, 13] width 51 height 14
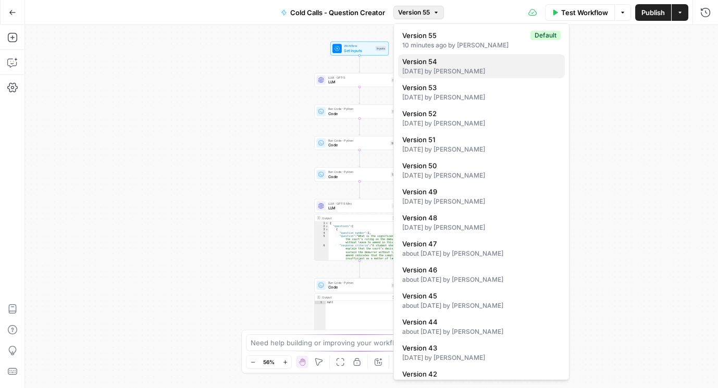
click at [443, 67] on div "[DATE] by [PERSON_NAME]" at bounding box center [481, 71] width 158 height 9
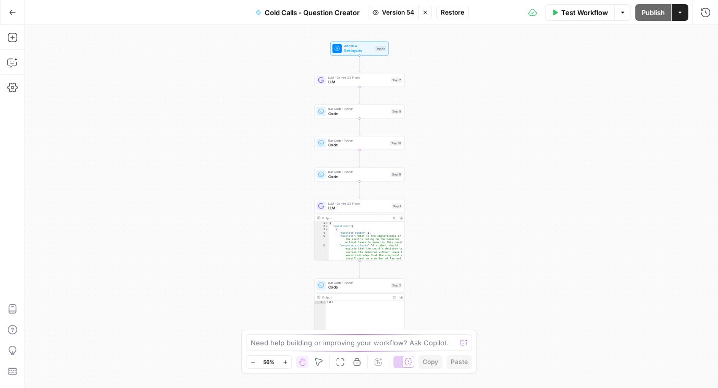
click at [460, 11] on span "Restore" at bounding box center [452, 12] width 23 height 9
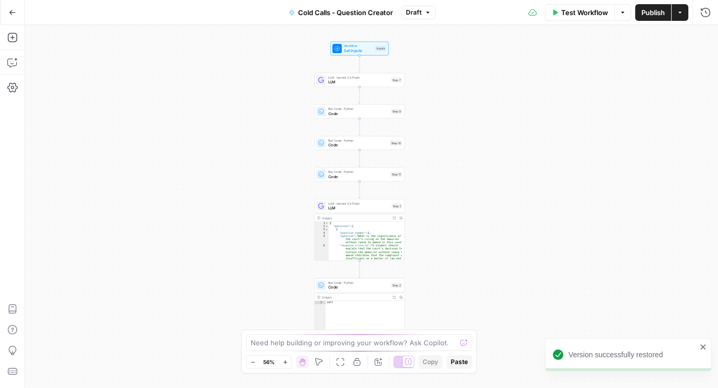
click at [655, 15] on span "Publish" at bounding box center [652, 12] width 23 height 10
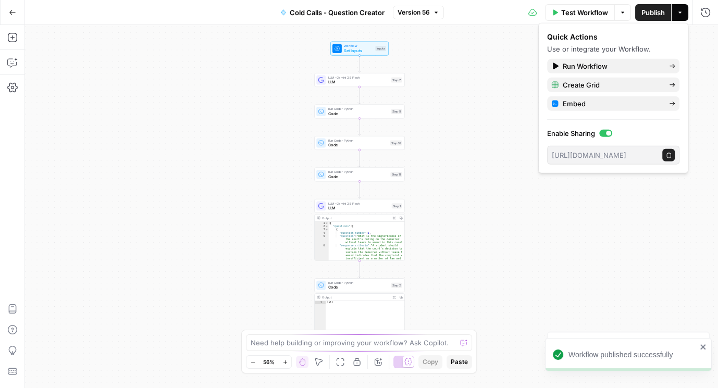
click at [14, 10] on icon "button" at bounding box center [12, 12] width 7 height 7
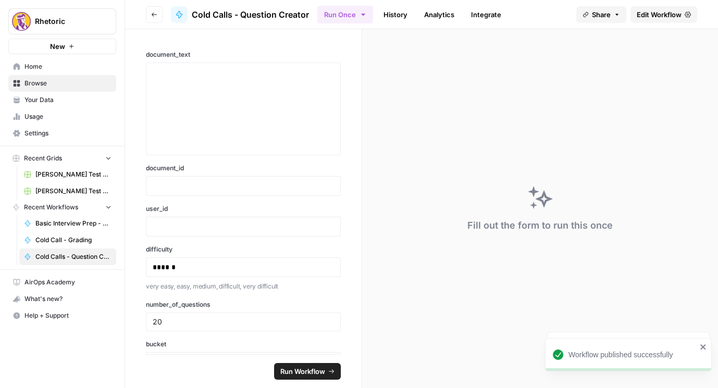
click at [147, 12] on button "Go back" at bounding box center [154, 14] width 17 height 17
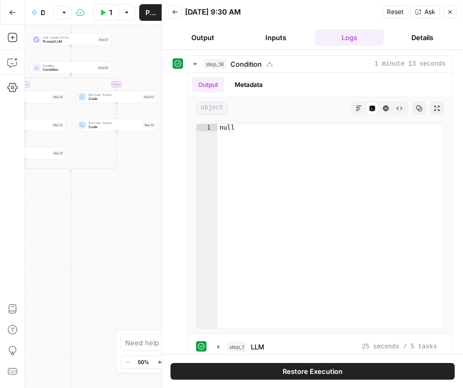
click at [280, 41] on button "Inputs" at bounding box center [275, 37] width 69 height 17
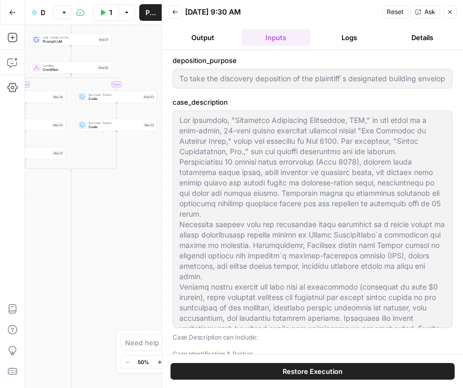
click at [347, 39] on button "Logs" at bounding box center [349, 37] width 69 height 17
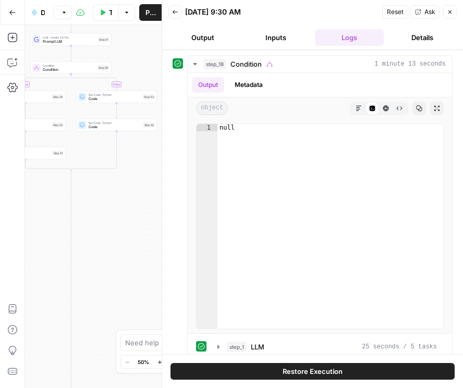
click at [204, 38] on button "Output" at bounding box center [202, 37] width 69 height 17
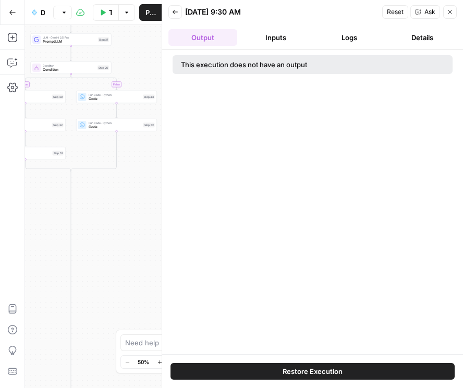
click at [269, 40] on button "Inputs" at bounding box center [275, 37] width 69 height 17
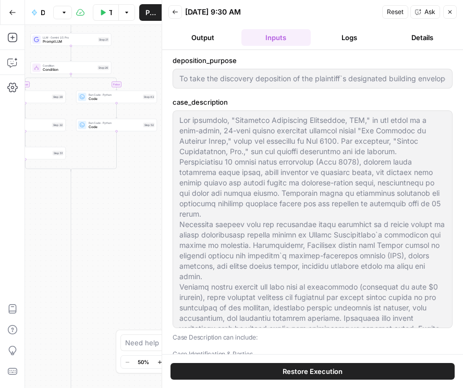
click at [338, 41] on button "Logs" at bounding box center [349, 37] width 69 height 17
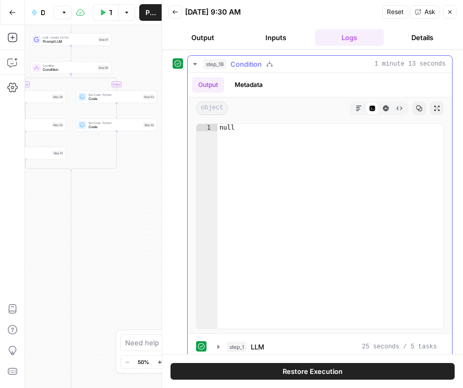
click at [195, 65] on icon "button" at bounding box center [195, 64] width 8 height 8
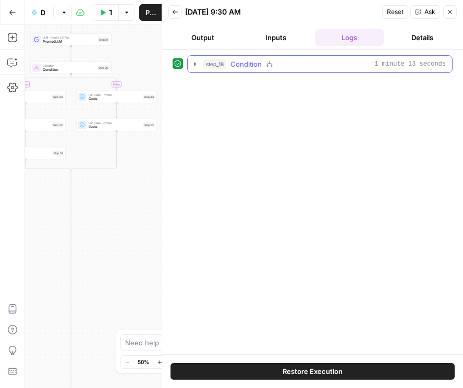
click at [195, 65] on icon "button" at bounding box center [194, 63] width 9 height 9
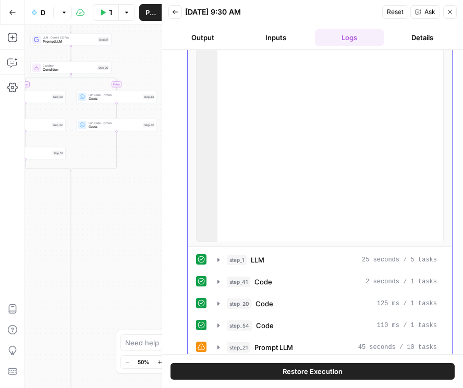
scroll to position [118, 0]
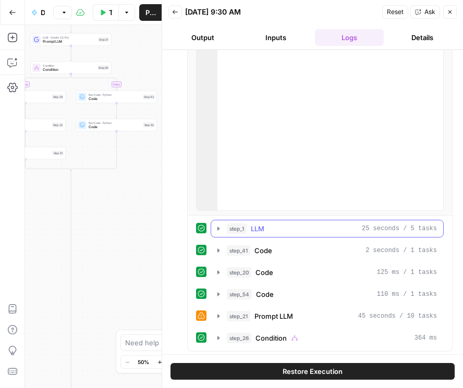
click at [218, 225] on icon "button" at bounding box center [218, 229] width 8 height 8
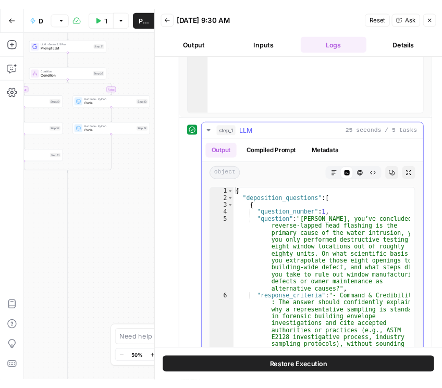
scroll to position [237, 0]
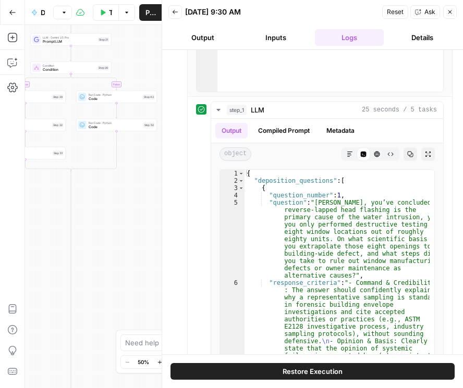
click at [448, 11] on icon "button" at bounding box center [449, 12] width 6 height 6
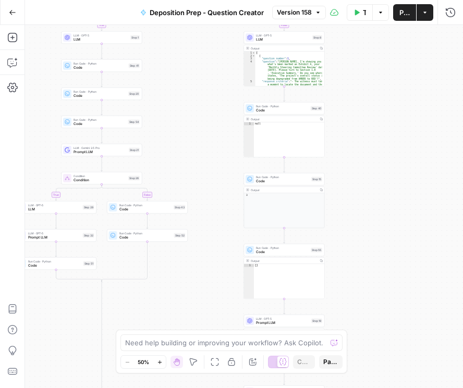
drag, startPoint x: 167, startPoint y: 60, endPoint x: 210, endPoint y: 153, distance: 102.5
click at [201, 198] on div "true false true false true false Workflow Set Inputs Inputs Condition Condition…" at bounding box center [244, 206] width 438 height 363
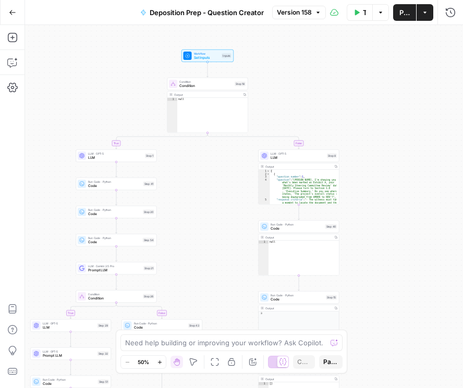
drag, startPoint x: 213, startPoint y: 113, endPoint x: 224, endPoint y: 203, distance: 90.8
click at [224, 203] on div "true false true false true false Workflow Set Inputs Inputs Condition Condition…" at bounding box center [244, 206] width 438 height 363
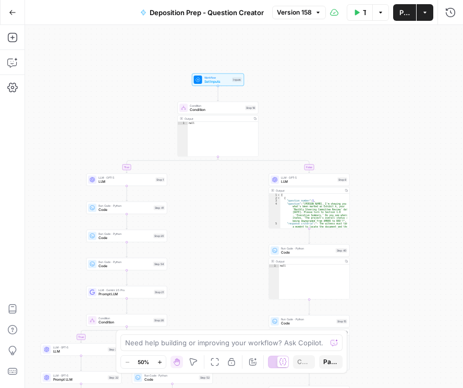
drag, startPoint x: 217, startPoint y: 176, endPoint x: 232, endPoint y: 186, distance: 18.1
click at [226, 196] on div "true false true false true false Workflow Set Inputs Inputs Condition Condition…" at bounding box center [244, 206] width 438 height 363
drag, startPoint x: 326, startPoint y: 86, endPoint x: 331, endPoint y: 157, distance: 71.5
click at [331, 157] on div "true false true false true false Workflow Set Inputs Inputs Condition Condition…" at bounding box center [244, 206] width 438 height 363
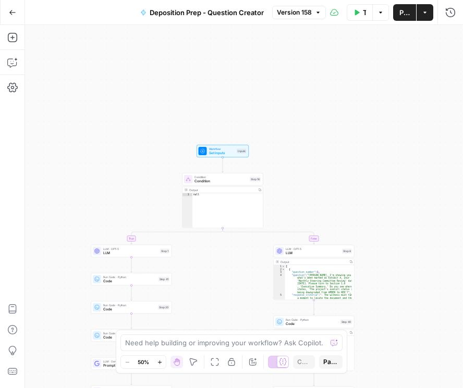
click at [295, 13] on span "Version 158" at bounding box center [294, 12] width 35 height 9
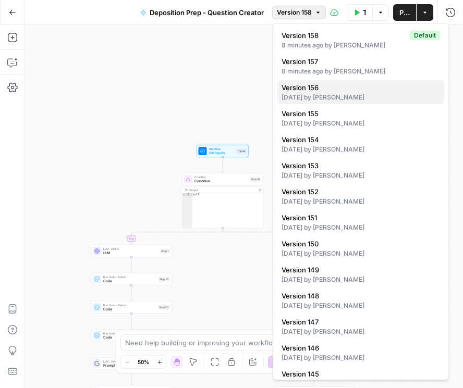
click at [315, 90] on span "Version 156" at bounding box center [358, 87] width 154 height 10
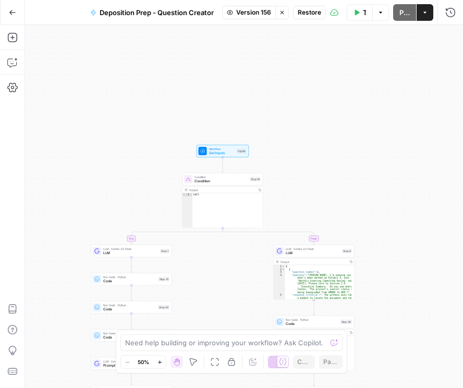
drag, startPoint x: 302, startPoint y: 109, endPoint x: 299, endPoint y: 85, distance: 24.1
click at [299, 86] on div "true false true false true false Workflow Set Inputs Inputs Condition Condition…" at bounding box center [244, 206] width 438 height 363
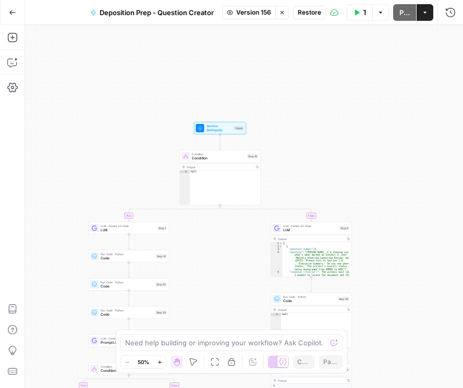
click at [309, 13] on span "Restore" at bounding box center [308, 12] width 23 height 9
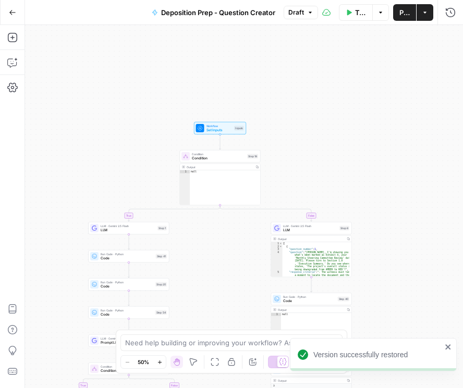
click at [405, 17] on button "Publish" at bounding box center [404, 12] width 23 height 17
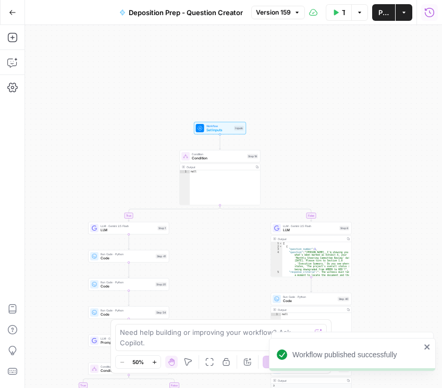
click at [430, 15] on icon "button" at bounding box center [429, 12] width 10 height 10
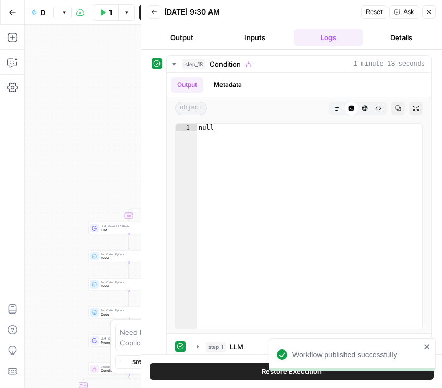
click at [155, 15] on button "Back" at bounding box center [154, 12] width 14 height 14
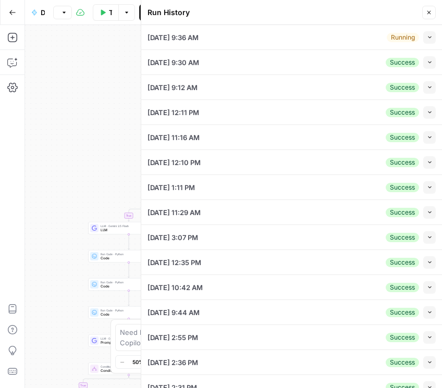
click at [423, 40] on button "Collapse" at bounding box center [429, 37] width 13 height 13
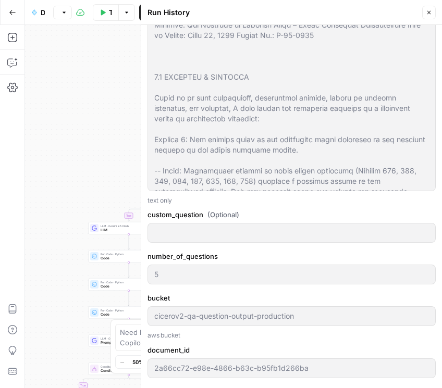
scroll to position [1250, 0]
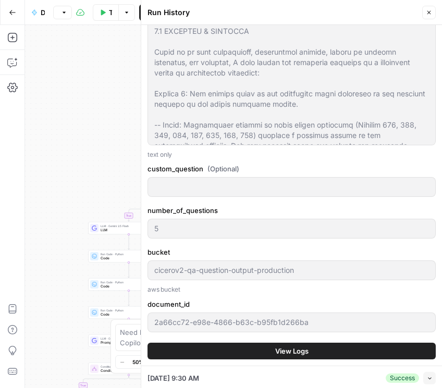
click at [266, 359] on button "View Logs" at bounding box center [291, 351] width 288 height 17
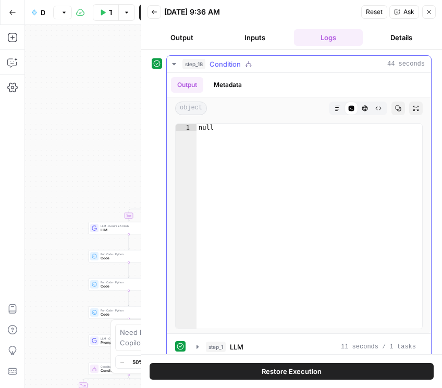
click at [170, 65] on icon "button" at bounding box center [174, 64] width 8 height 8
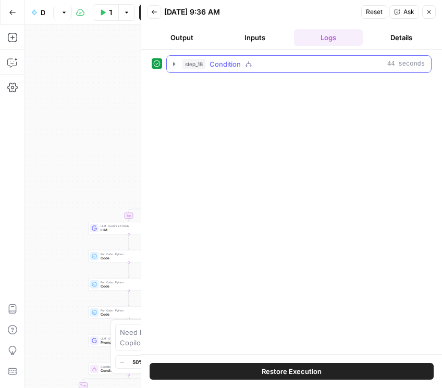
click at [171, 64] on icon "button" at bounding box center [174, 64] width 8 height 8
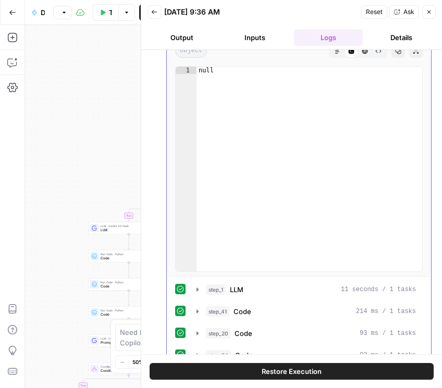
scroll to position [118, 0]
